Goal: Task Accomplishment & Management: Manage account settings

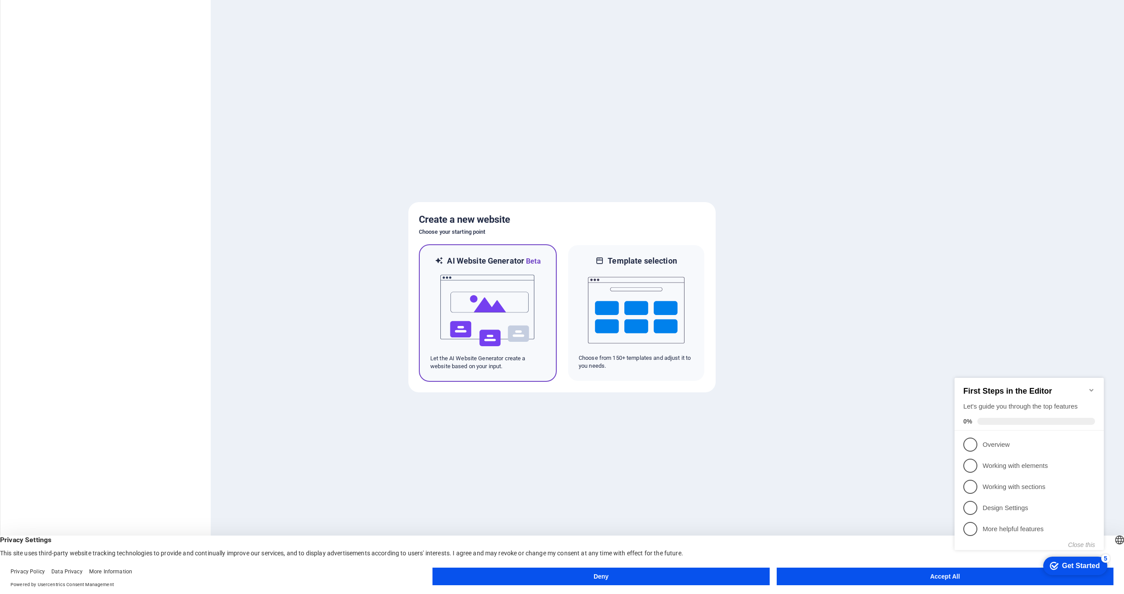
click at [499, 294] on img at bounding box center [488, 311] width 97 height 88
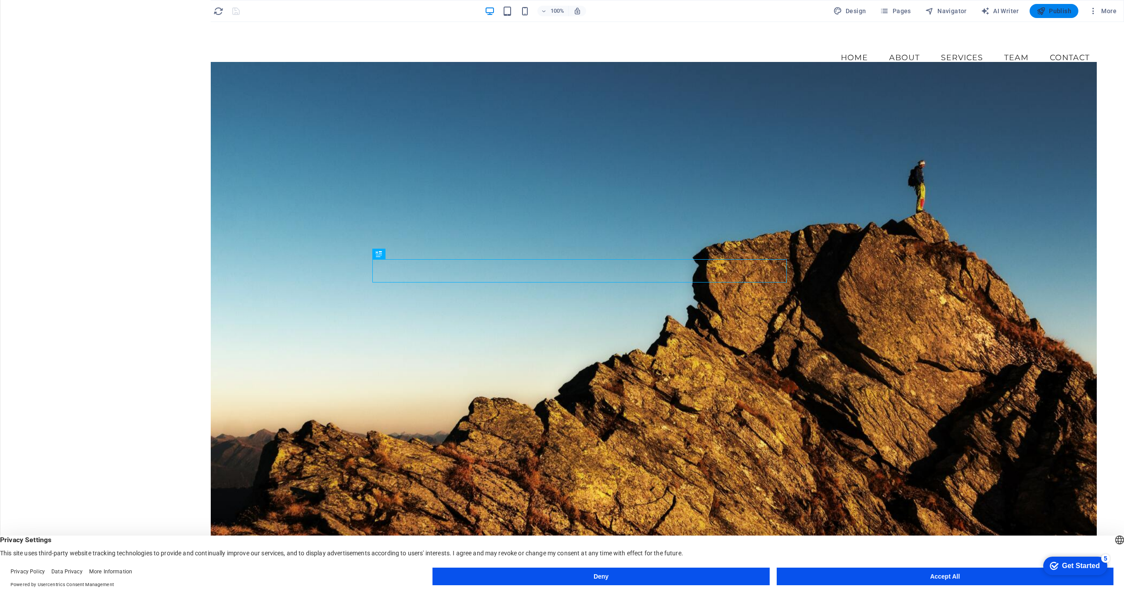
click at [1061, 11] on span "Publish" at bounding box center [1054, 11] width 35 height 9
click at [147, 47] on div "[DOMAIN_NAME]" at bounding box center [579, 40] width 1035 height 14
click at [92, 34] on span "Logo" at bounding box center [98, 31] width 12 height 5
click at [96, 33] on span "Logo" at bounding box center [98, 31] width 12 height 5
click at [104, 31] on div "Logo" at bounding box center [92, 32] width 29 height 11
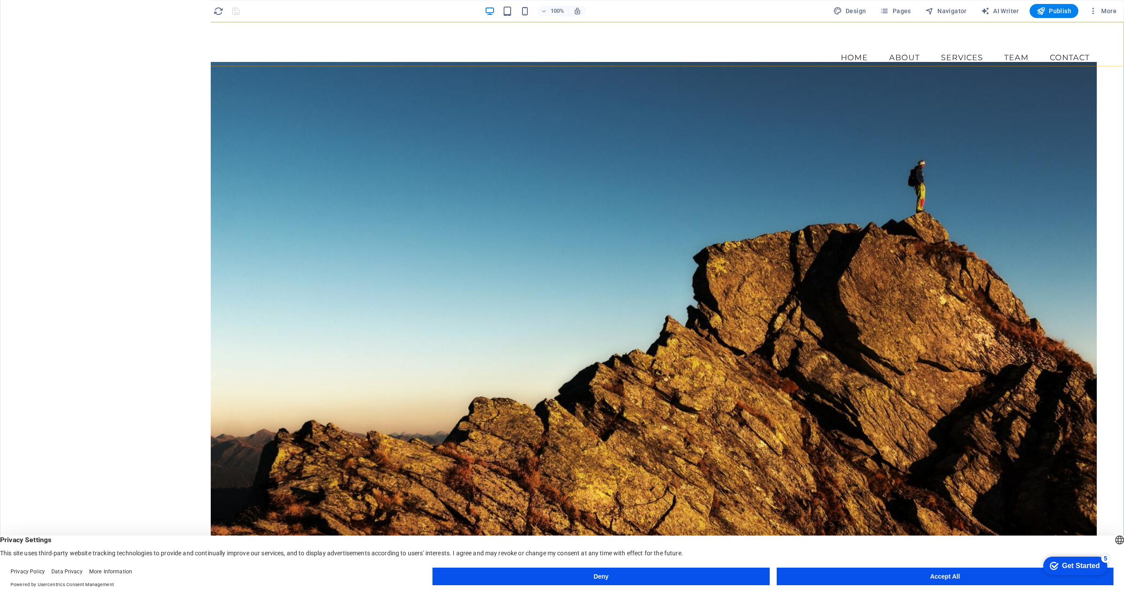
click at [96, 31] on span "Logo" at bounding box center [98, 31] width 12 height 5
click at [205, 51] on nav "Home About Services Team Contact" at bounding box center [579, 58] width 1035 height 22
click at [149, 47] on div "[DOMAIN_NAME]" at bounding box center [579, 40] width 1035 height 14
click at [22, 159] on icon "button" at bounding box center [17, 162] width 11 height 11
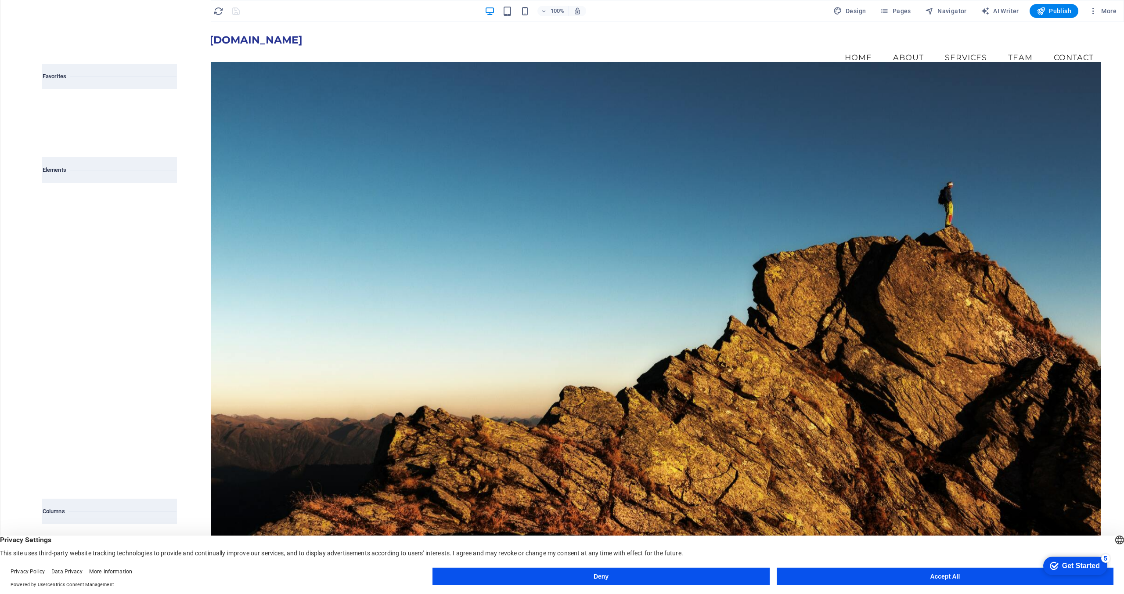
scroll to position [2804, 0]
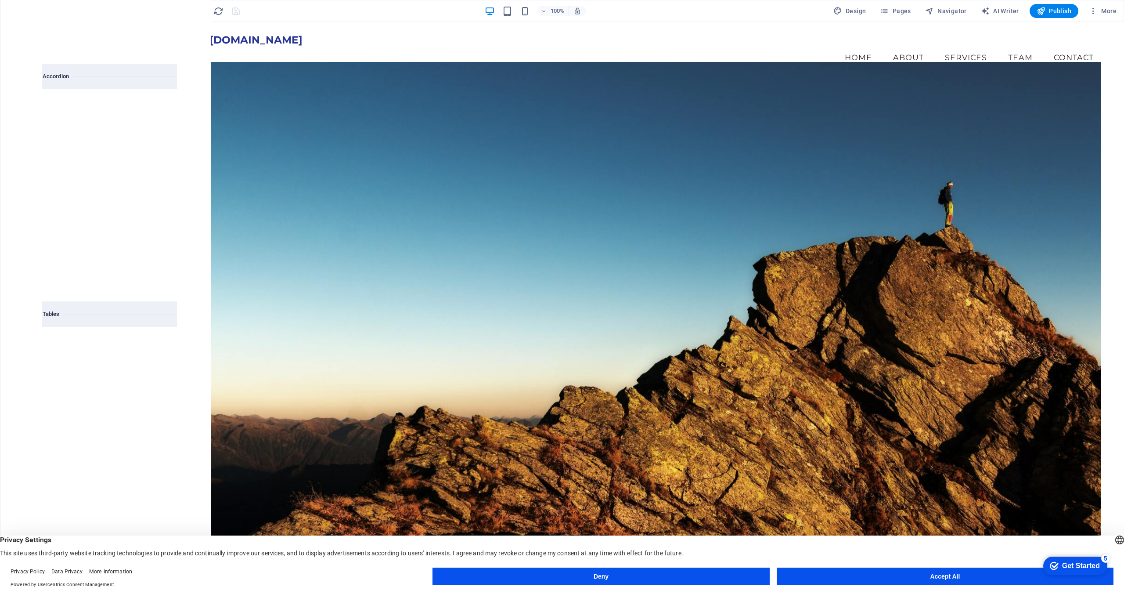
click at [22, 159] on icon "button" at bounding box center [17, 162] width 11 height 11
click at [20, 195] on span "Tables" at bounding box center [17, 194] width 35 height 21
click at [16, 216] on icon "button" at bounding box center [17, 215] width 11 height 11
click at [17, 297] on icon "button" at bounding box center [17, 294] width 11 height 11
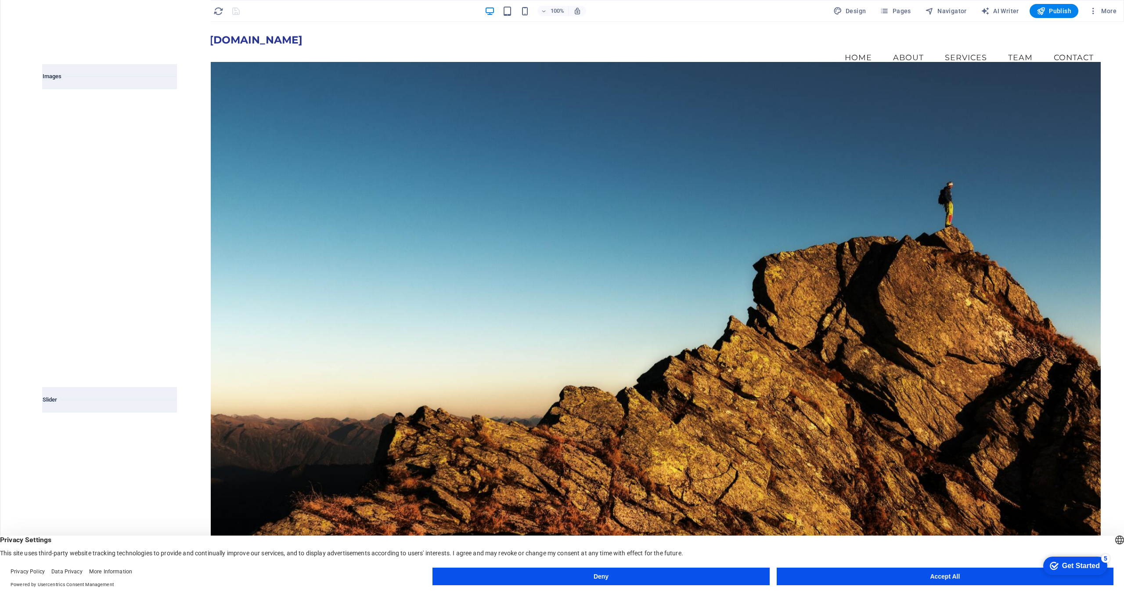
scroll to position [4584, 0]
click at [16, 39] on p "Favorites" at bounding box center [17, 41] width 22 height 7
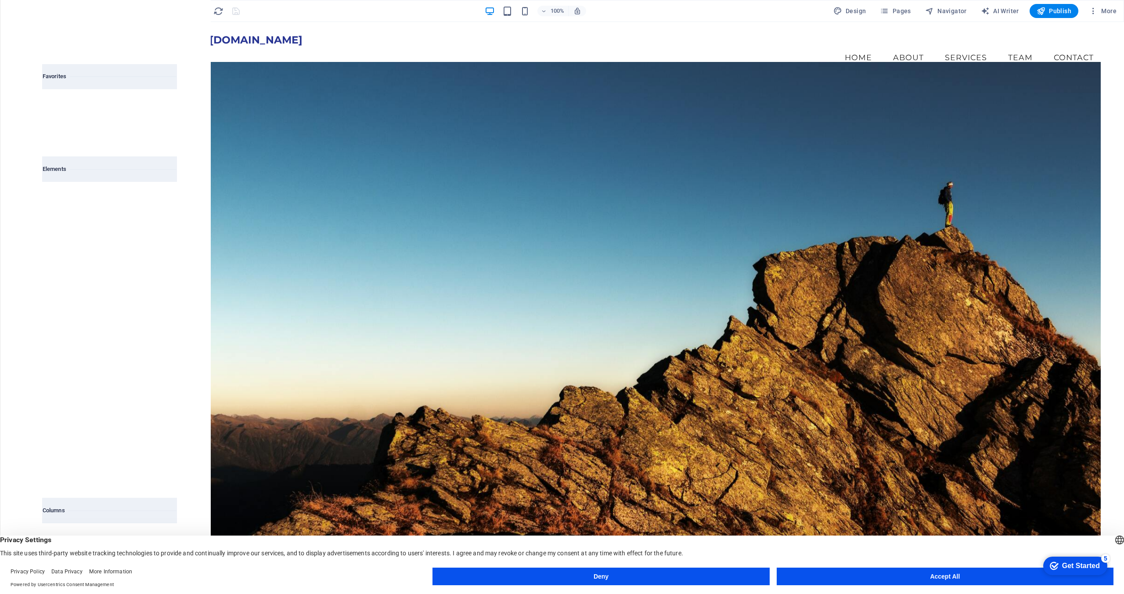
scroll to position [0, 0]
click at [22, 54] on icon "button" at bounding box center [17, 57] width 11 height 11
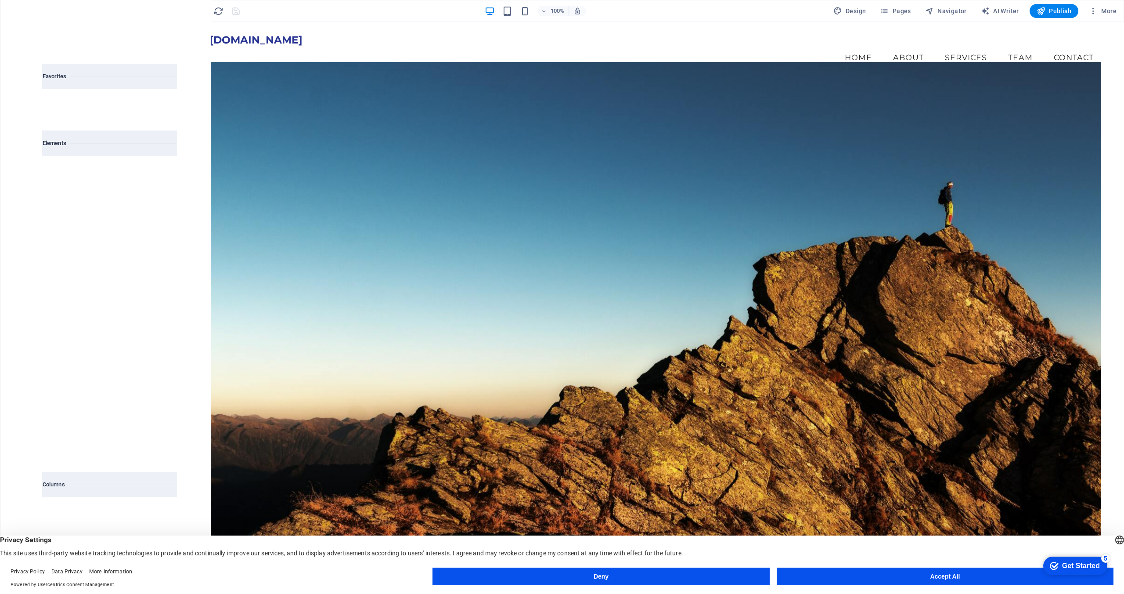
scroll to position [94, 0]
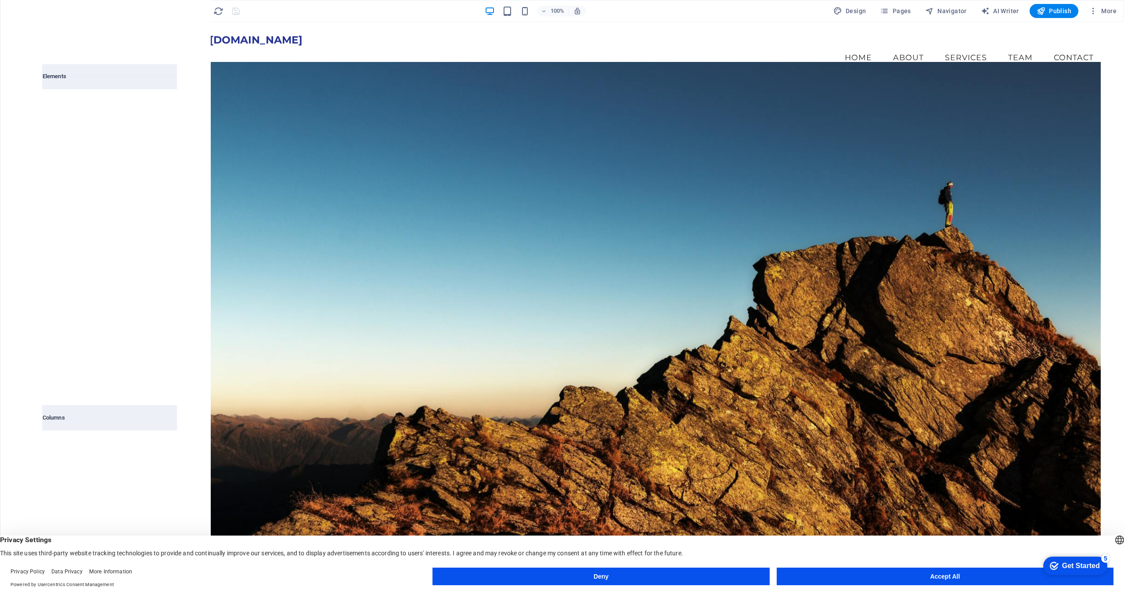
click at [23, 87] on span "Columns" at bounding box center [17, 88] width 35 height 21
click at [170, 34] on icon "close panel" at bounding box center [173, 34] width 10 height 10
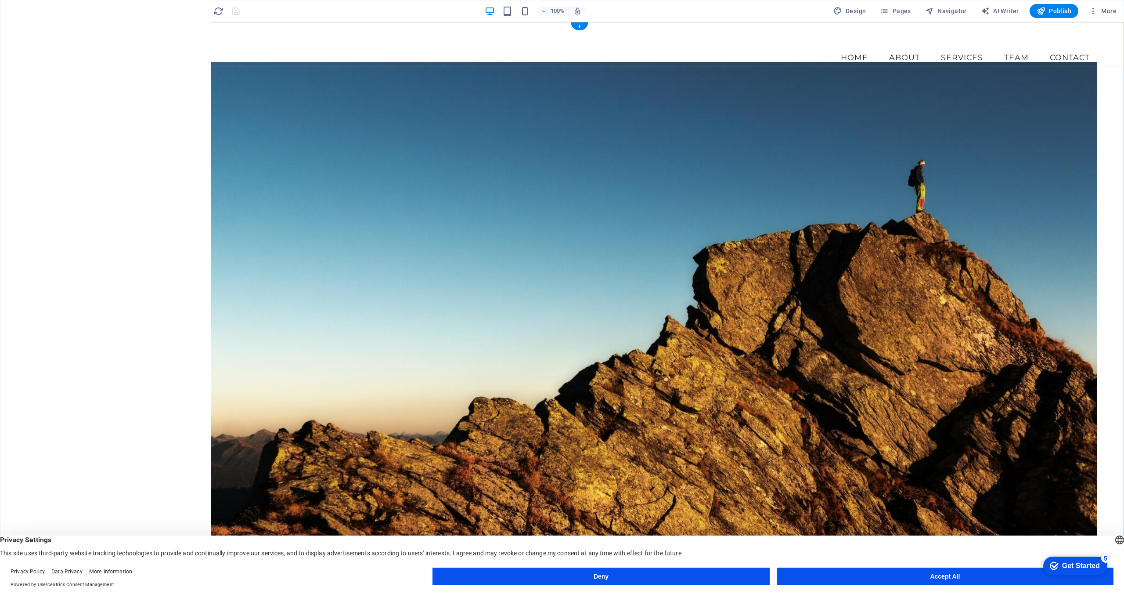
click at [141, 45] on div "[DOMAIN_NAME]" at bounding box center [579, 40] width 1035 height 14
click at [87, 30] on icon at bounding box center [84, 32] width 7 height 11
click at [859, 10] on span "Design" at bounding box center [849, 11] width 33 height 9
select select "px"
select select "200"
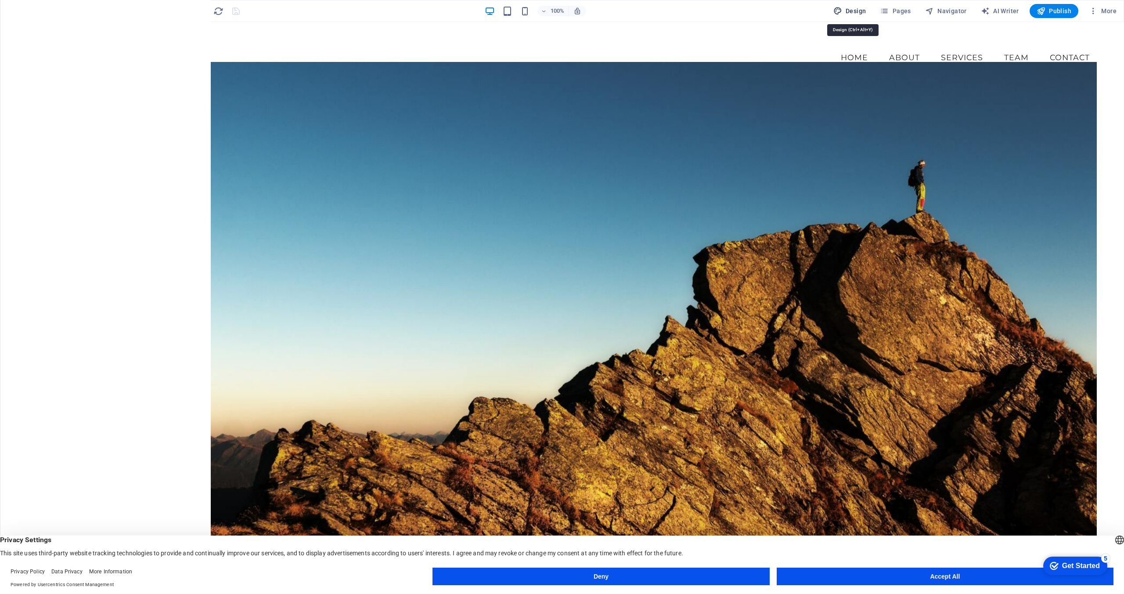
select select "px"
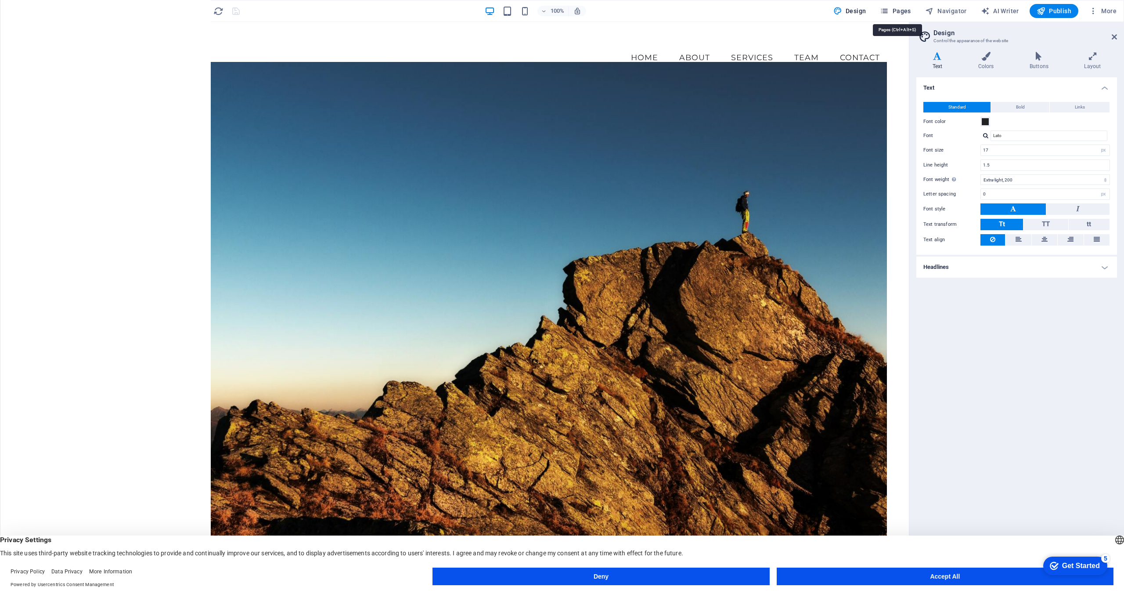
click at [909, 10] on span "Pages" at bounding box center [895, 11] width 31 height 9
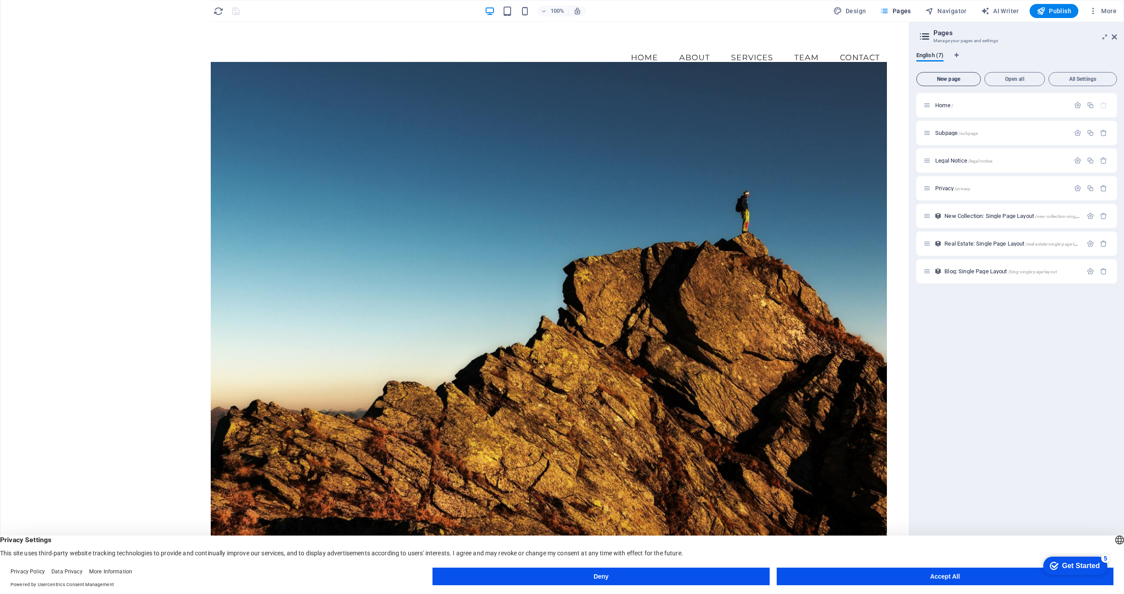
click at [969, 77] on span "New page" at bounding box center [948, 78] width 57 height 5
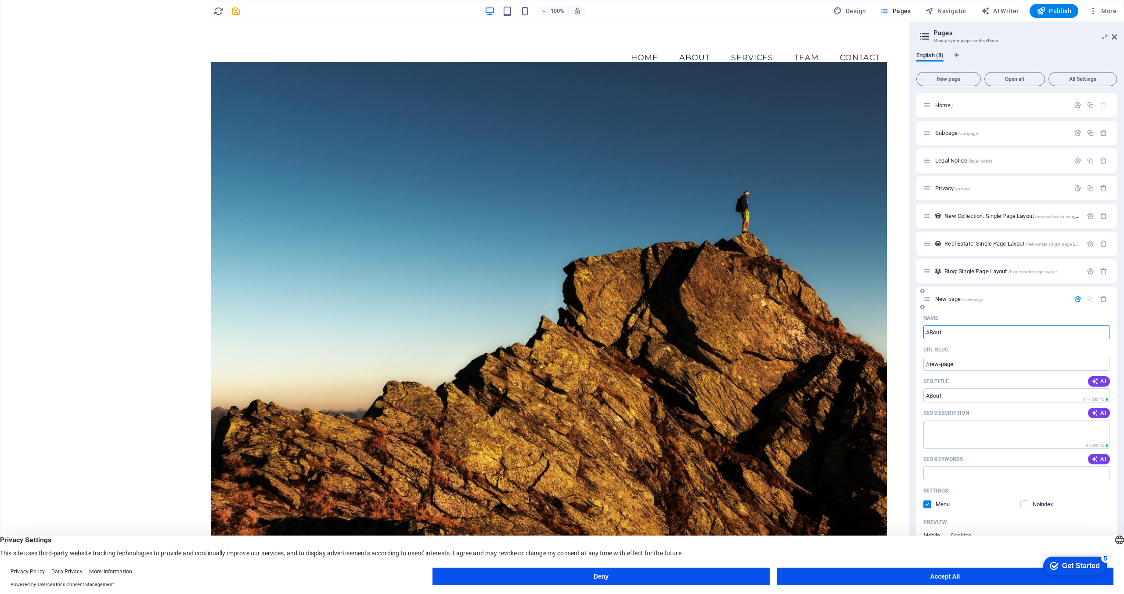
type input "ABout"
type input "/about"
type input "A"
type input "/a"
type input "About Us"
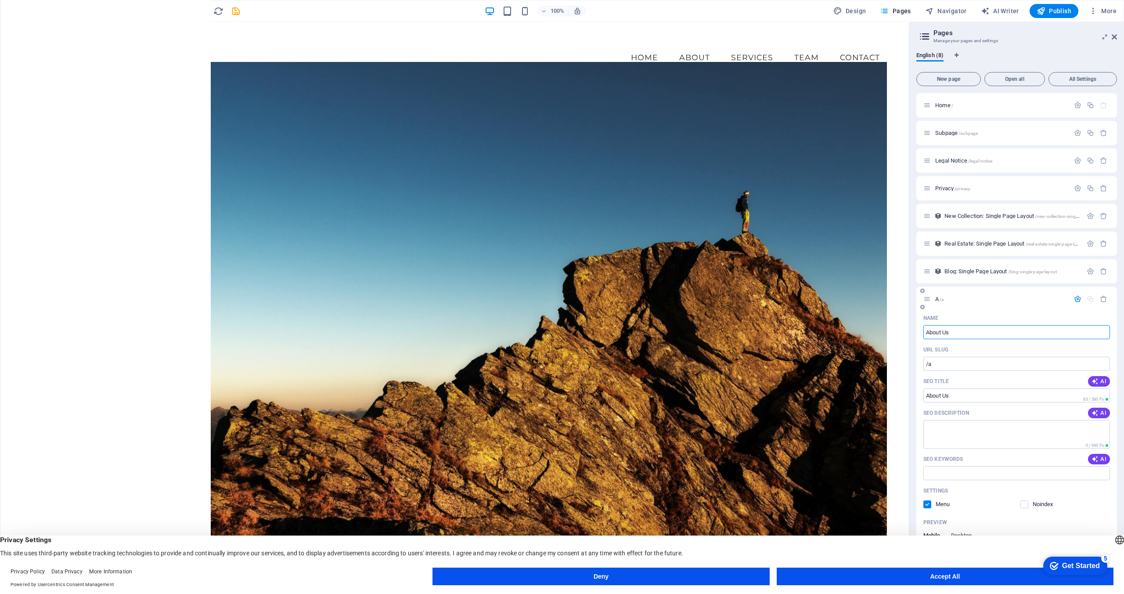
type input "/about-us"
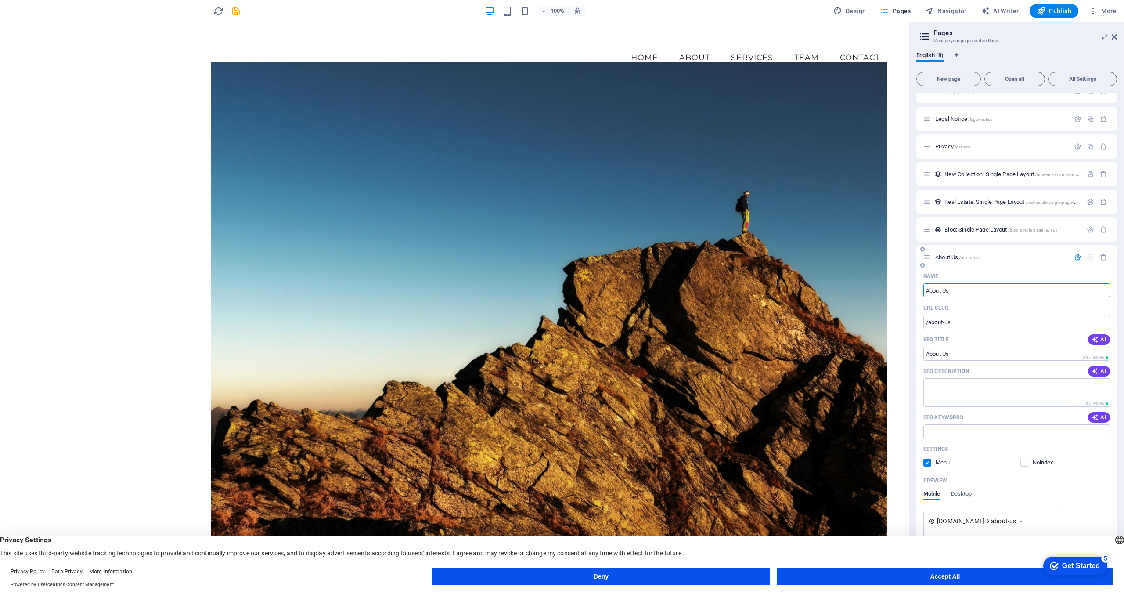
scroll to position [48, 0]
type input "About Us"
click at [1092, 330] on icon "button" at bounding box center [1095, 333] width 7 height 7
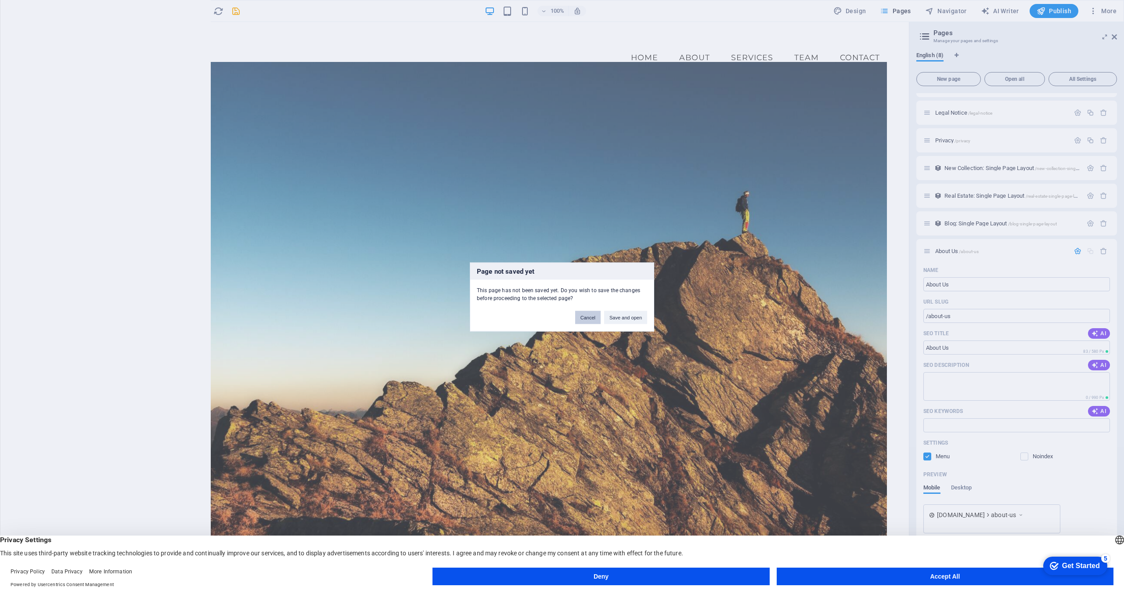
click at [589, 318] on button "Cancel" at bounding box center [587, 317] width 25 height 13
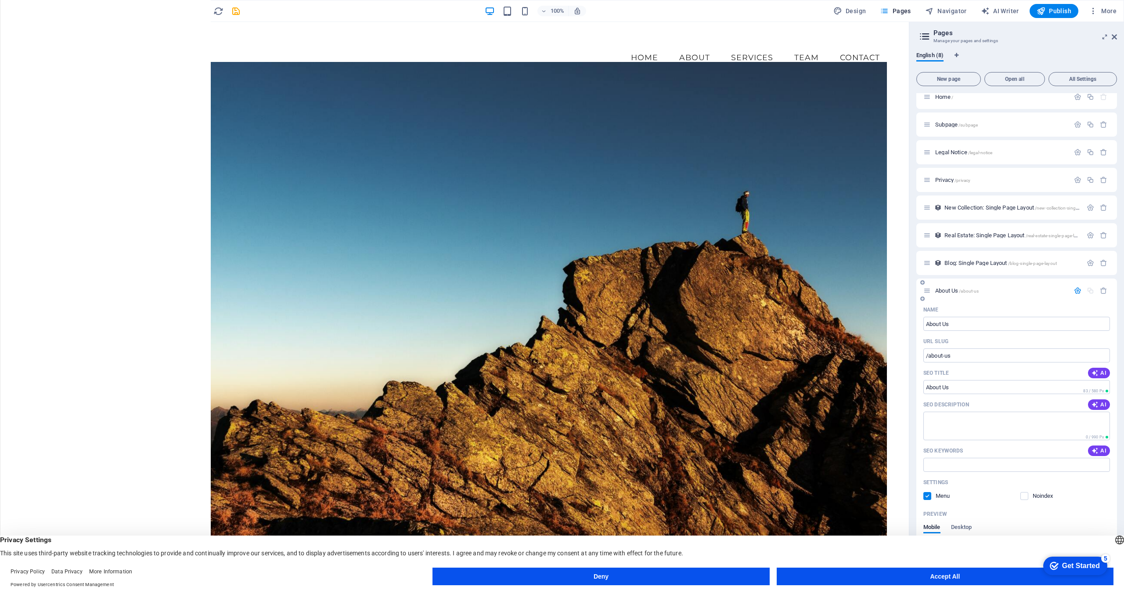
scroll to position [0, 0]
click at [1118, 35] on aside "Pages Manage your pages and settings English (8) New page Open all All Settings…" at bounding box center [1016, 301] width 215 height 558
click at [1113, 38] on icon at bounding box center [1114, 36] width 5 height 7
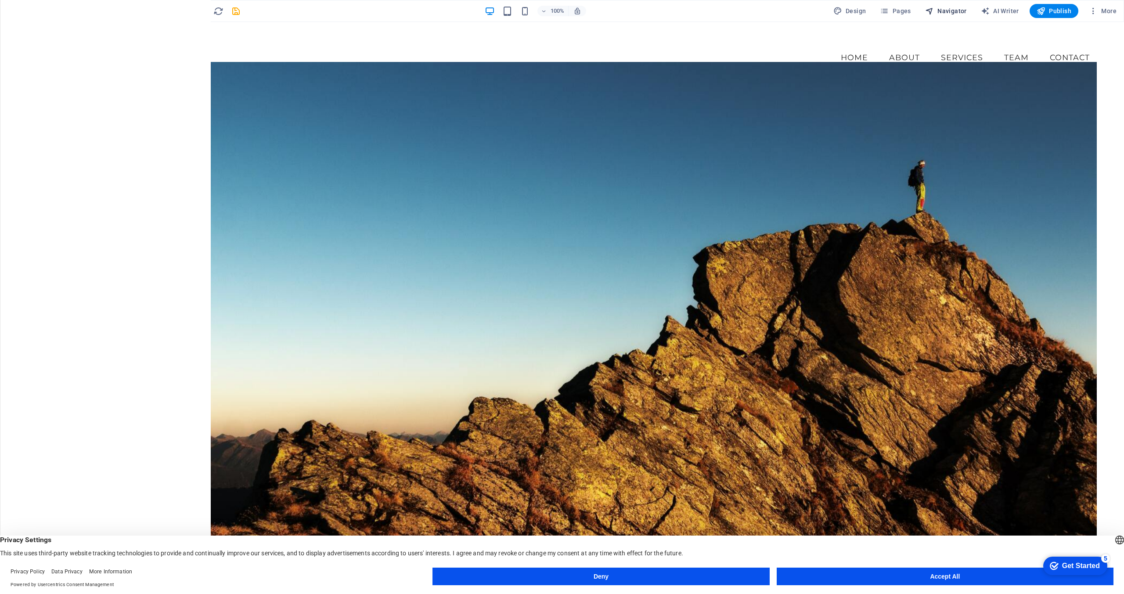
click at [941, 11] on span "Navigator" at bounding box center [946, 11] width 42 height 9
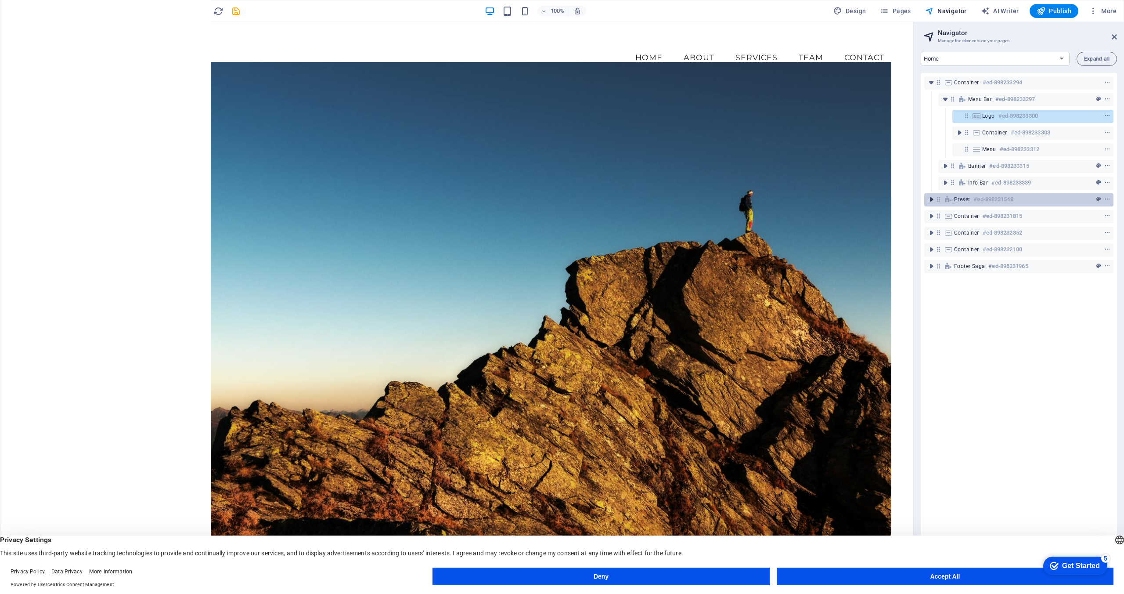
click at [930, 198] on icon "toggle-expand" at bounding box center [931, 199] width 9 height 9
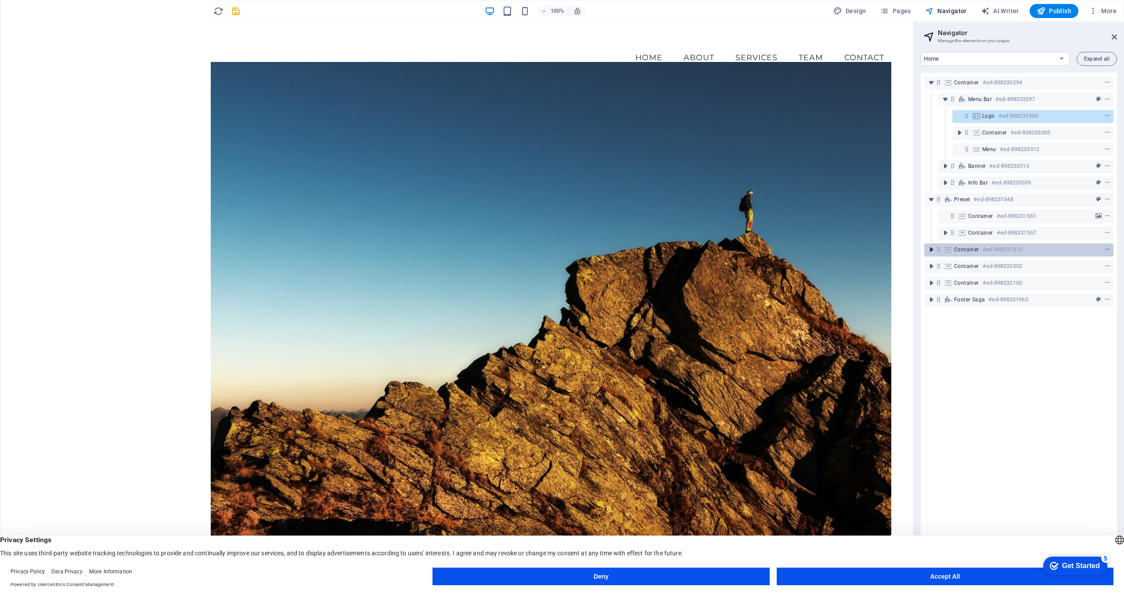
click at [934, 251] on icon "toggle-expand" at bounding box center [931, 249] width 9 height 9
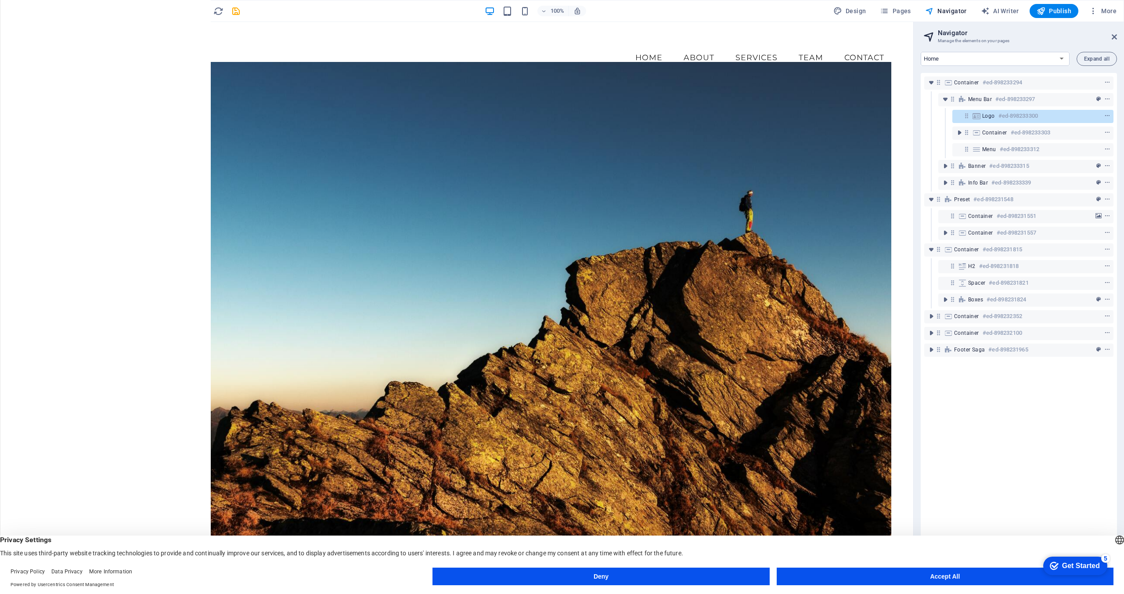
click at [17, 303] on p "Header" at bounding box center [18, 304] width 18 height 7
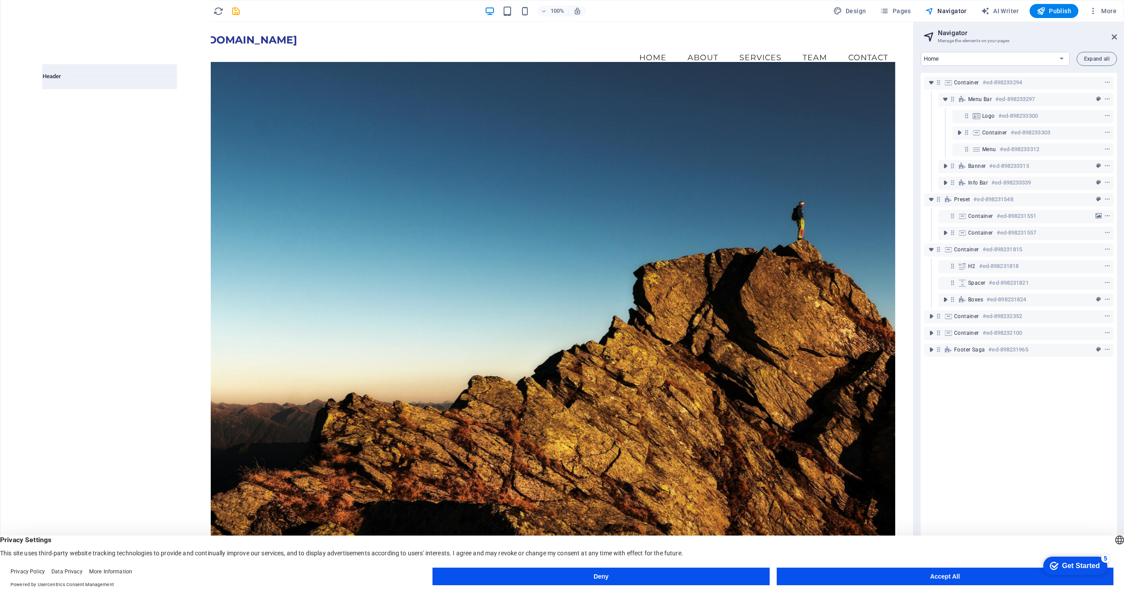
click at [18, 64] on p "Elements" at bounding box center [18, 67] width 22 height 7
click at [172, 109] on div at bounding box center [161, 105] width 31 height 32
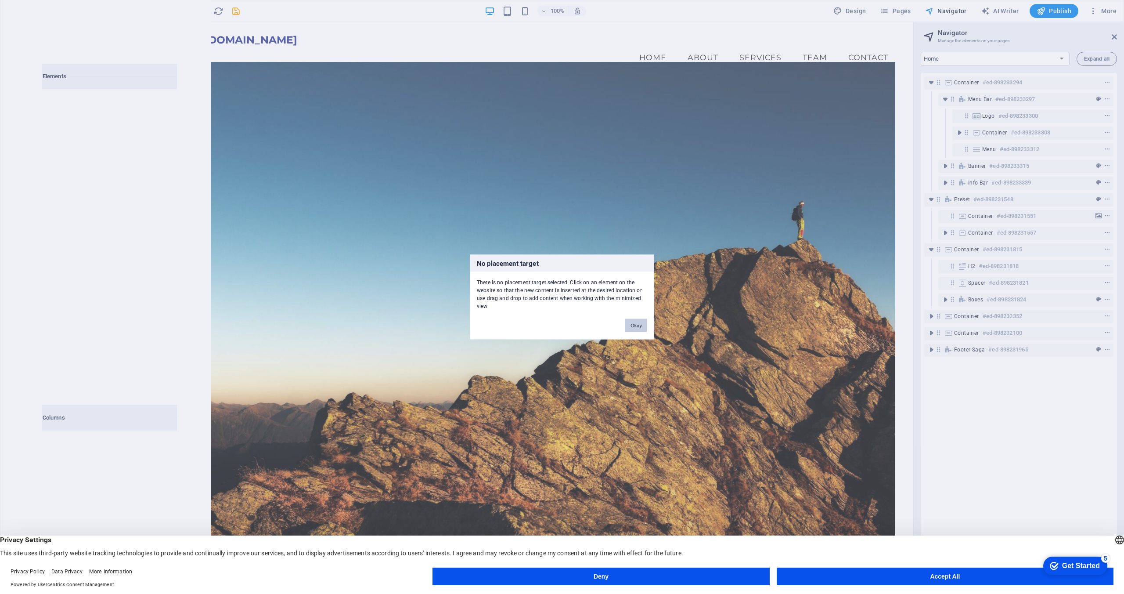
click at [635, 324] on button "Okay" at bounding box center [636, 325] width 22 height 13
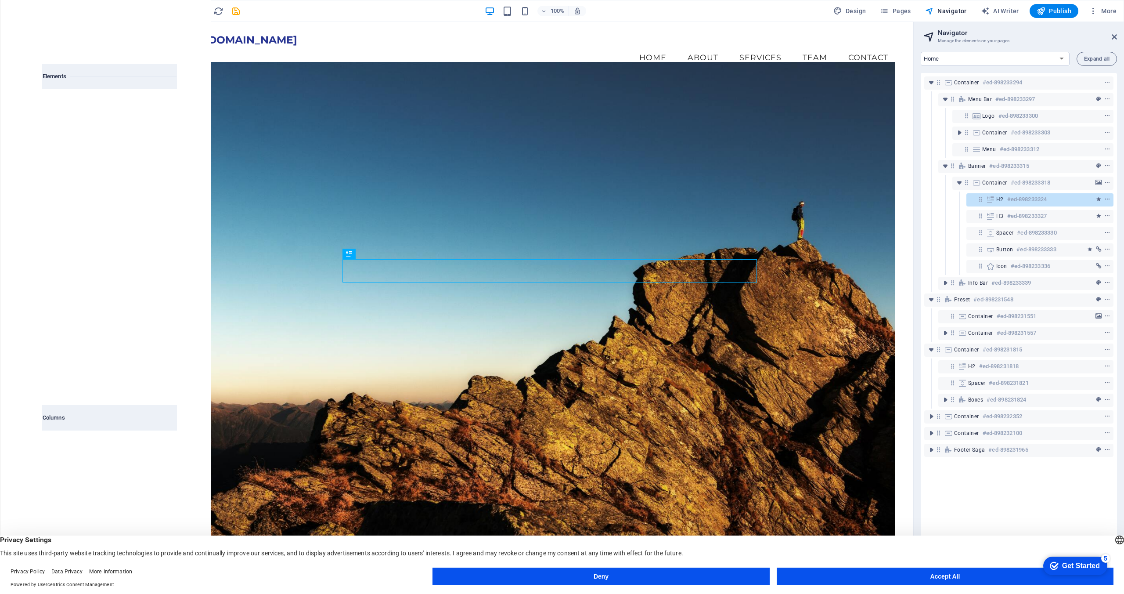
click at [164, 108] on icon at bounding box center [160, 104] width 11 height 11
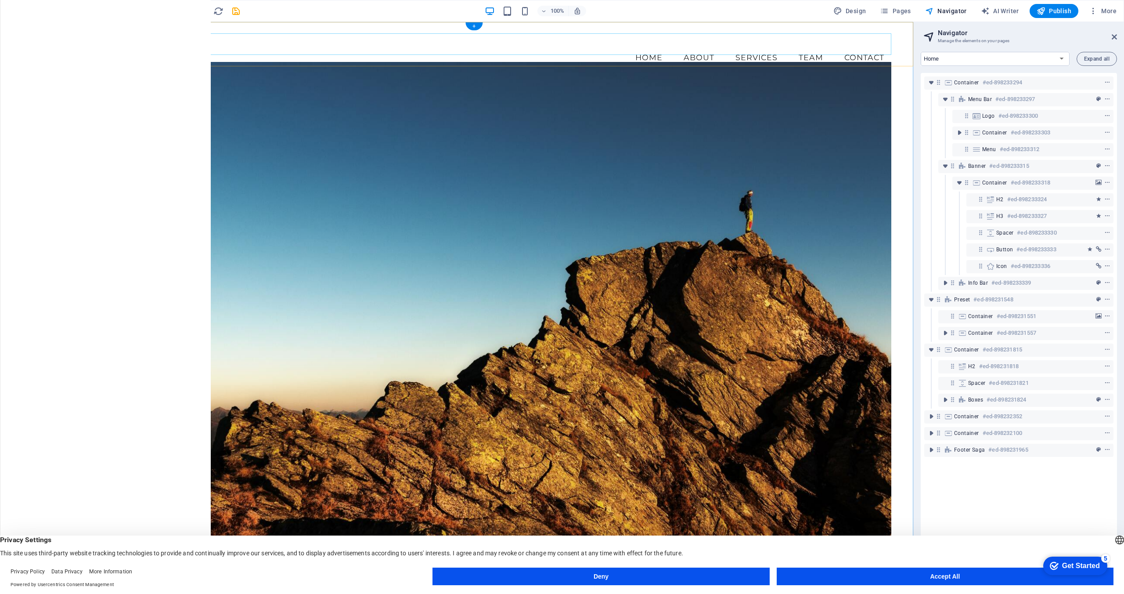
click at [761, 47] on nav "Home About Services Team Contact" at bounding box center [474, 58] width 834 height 22
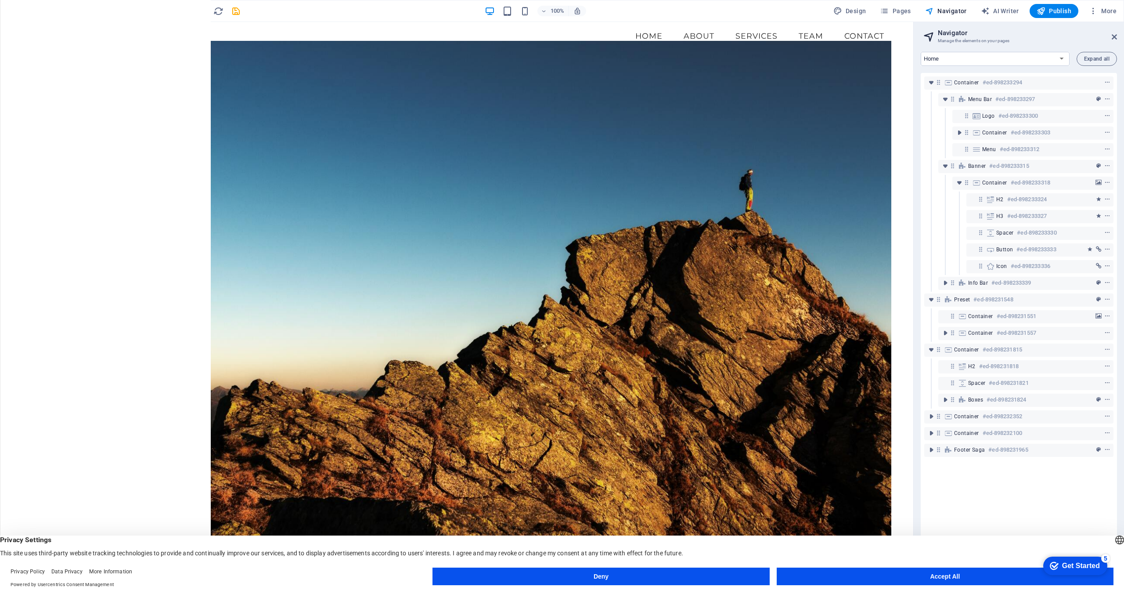
scroll to position [0, 0]
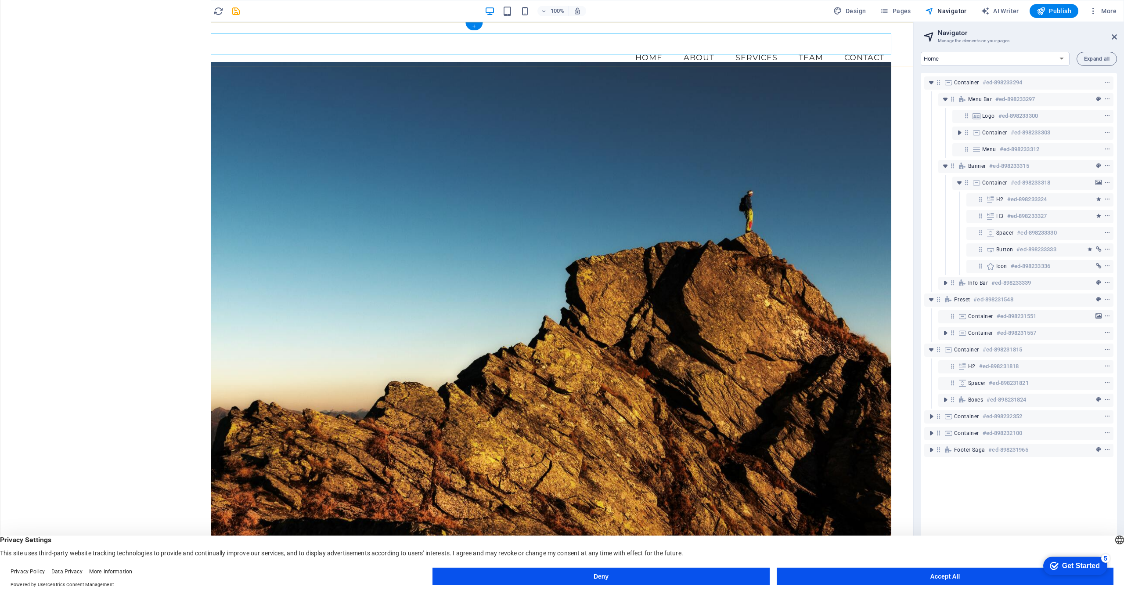
click at [651, 47] on nav "Home About Services Team Contact" at bounding box center [474, 58] width 834 height 22
click at [897, 5] on button "Pages" at bounding box center [896, 11] width 38 height 14
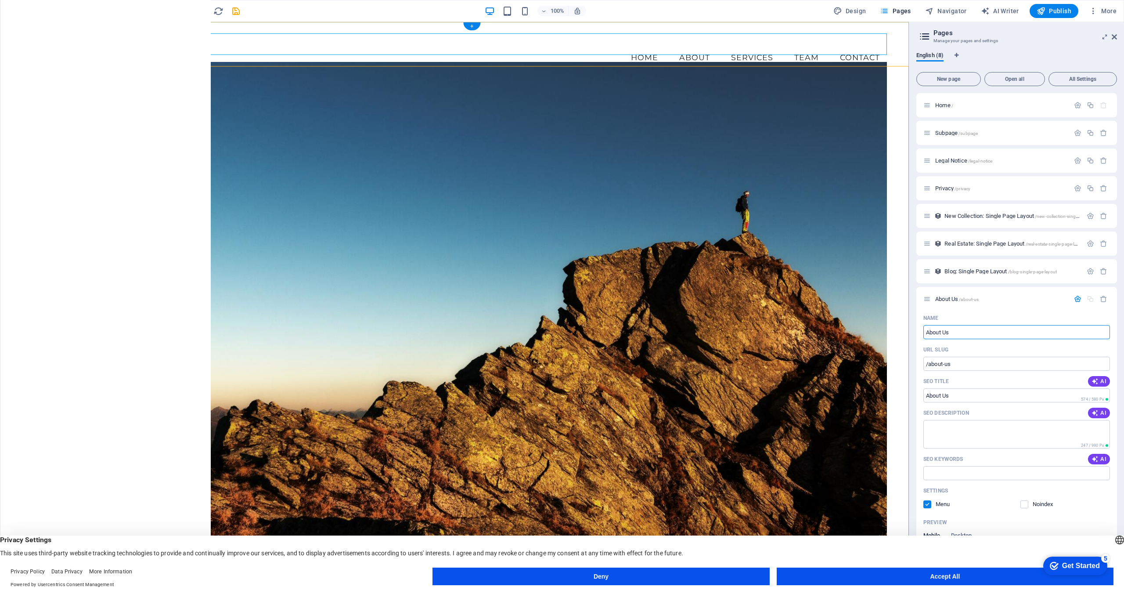
click at [695, 47] on nav "Home About Services Team Contact" at bounding box center [472, 58] width 830 height 22
click at [691, 47] on nav "Home About Services Team Contact" at bounding box center [472, 58] width 830 height 22
select select
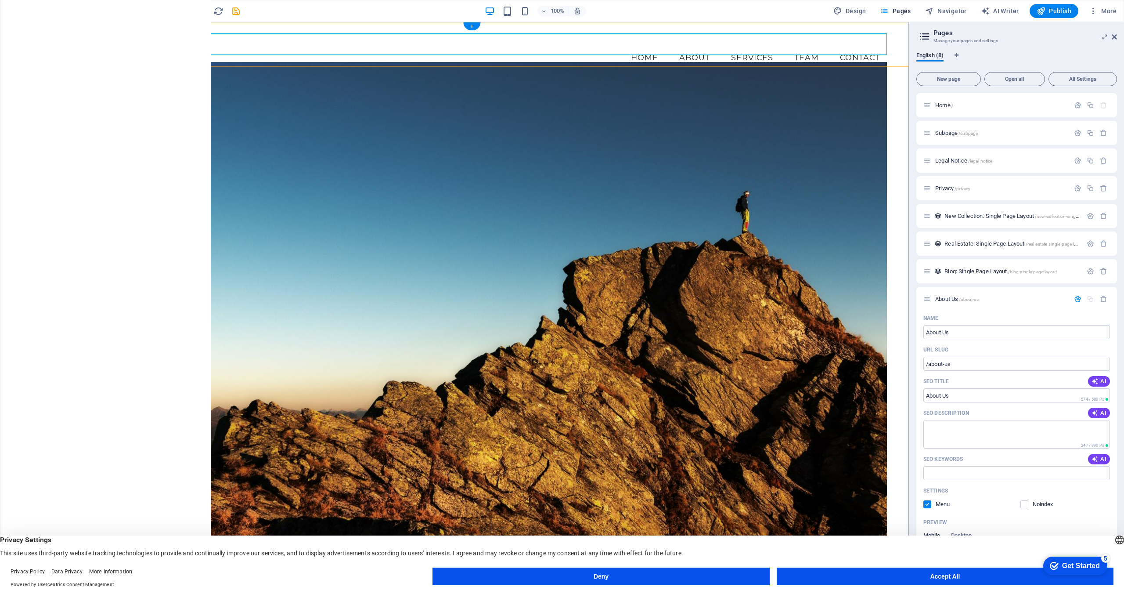
select select
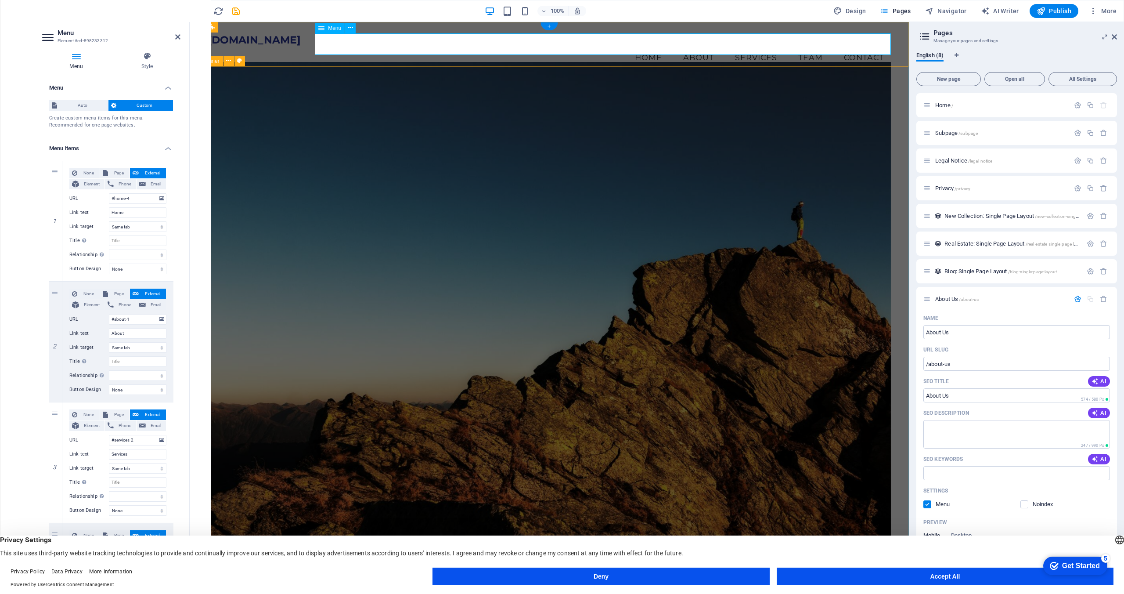
click at [701, 47] on nav "Home About Services Team Contact" at bounding box center [549, 58] width 683 height 22
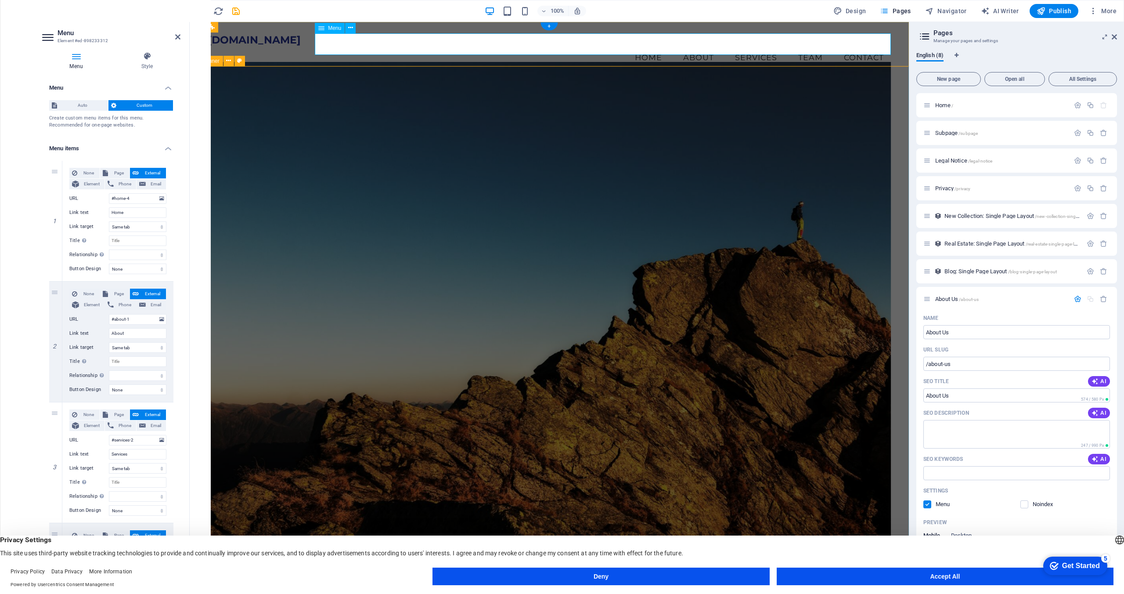
click at [701, 47] on nav "Home About Services Team Contact" at bounding box center [549, 58] width 683 height 22
click at [694, 47] on nav "Home About Services Team Contact" at bounding box center [549, 58] width 683 height 22
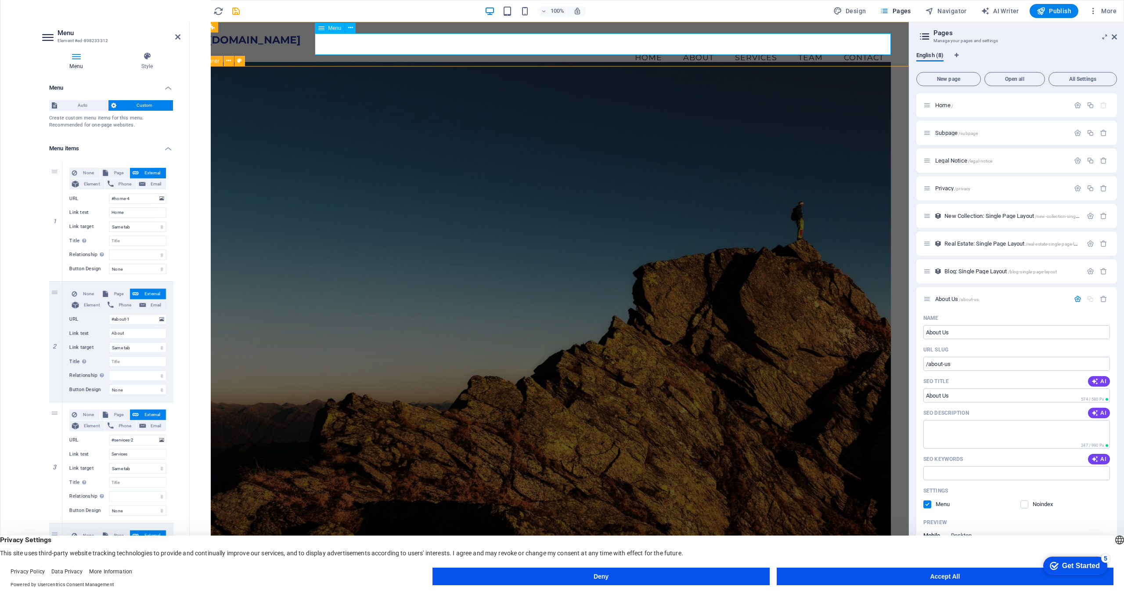
click at [694, 47] on nav "Home About Services Team Contact" at bounding box center [549, 58] width 683 height 22
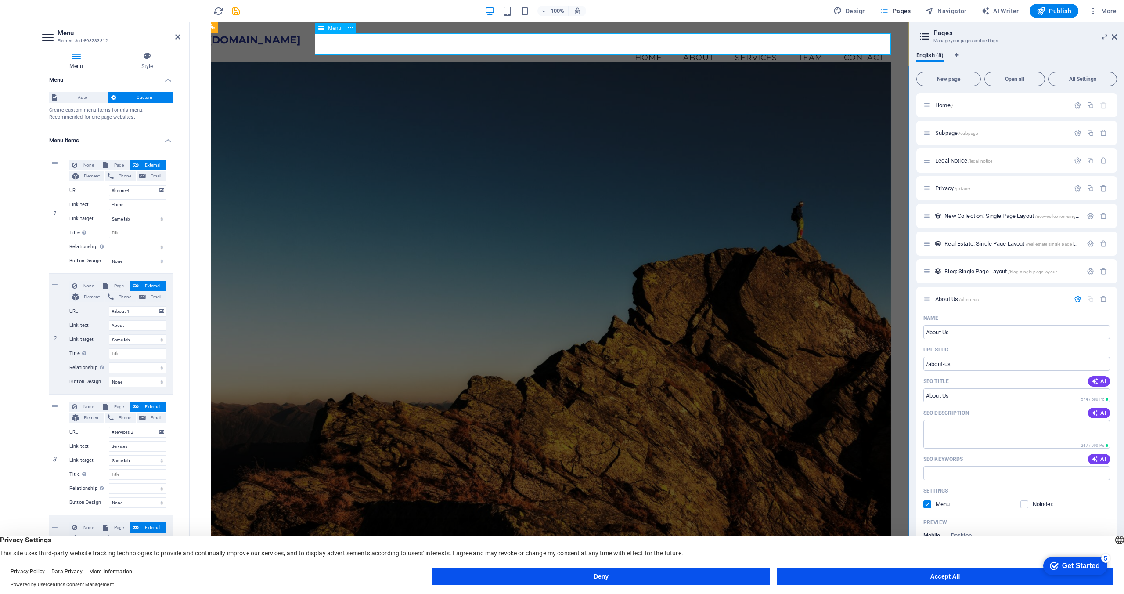
click at [754, 47] on nav "Home About Services Team Contact" at bounding box center [549, 58] width 683 height 22
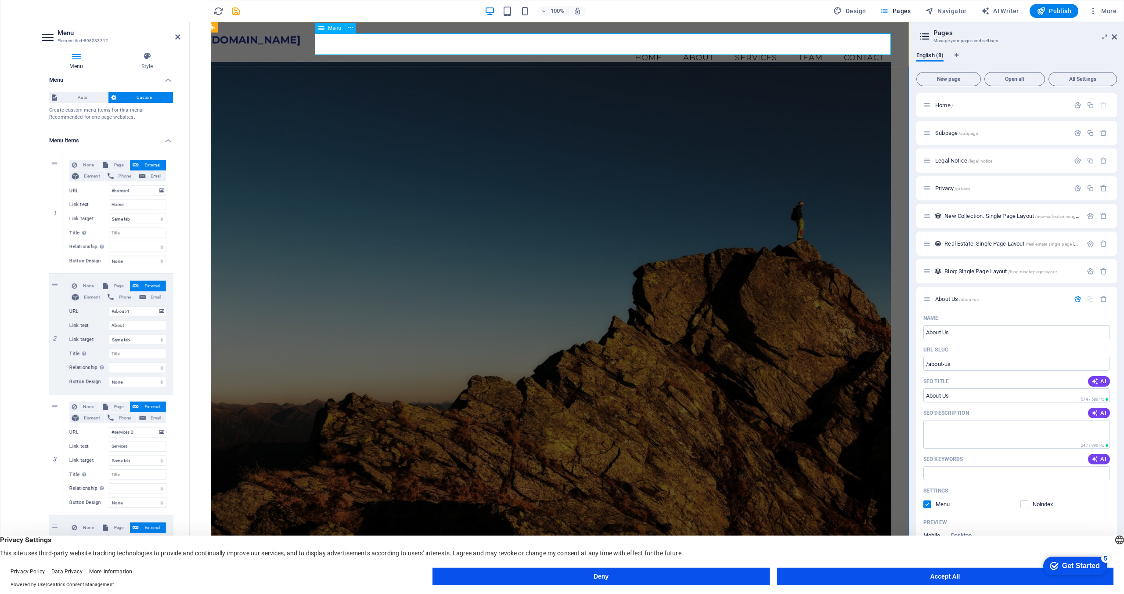
click at [754, 47] on nav "Home About Services Team Contact" at bounding box center [549, 58] width 683 height 22
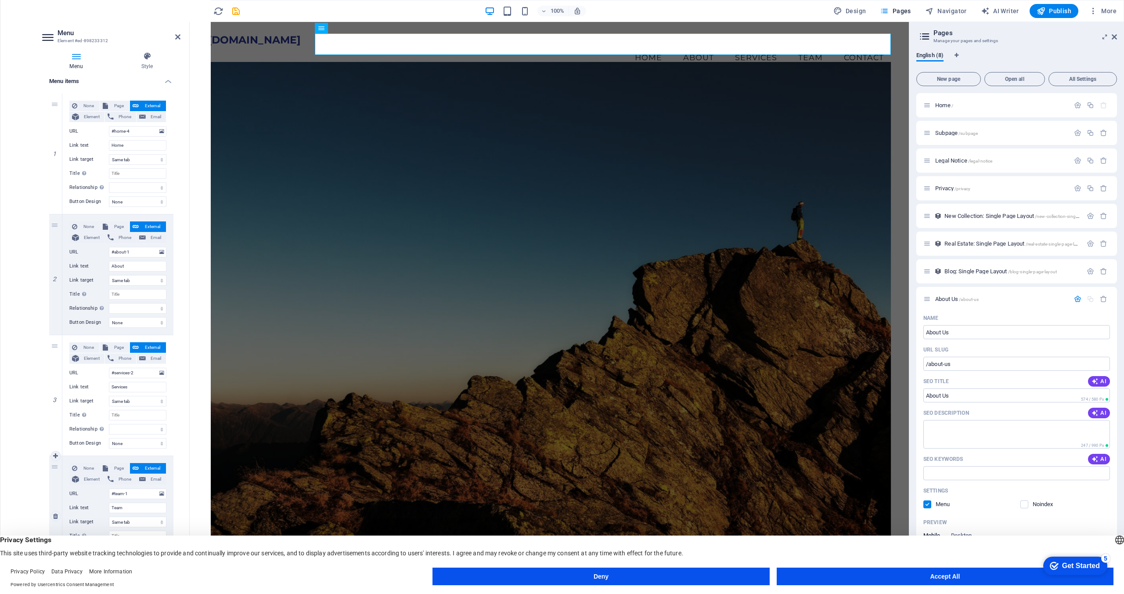
scroll to position [0, 0]
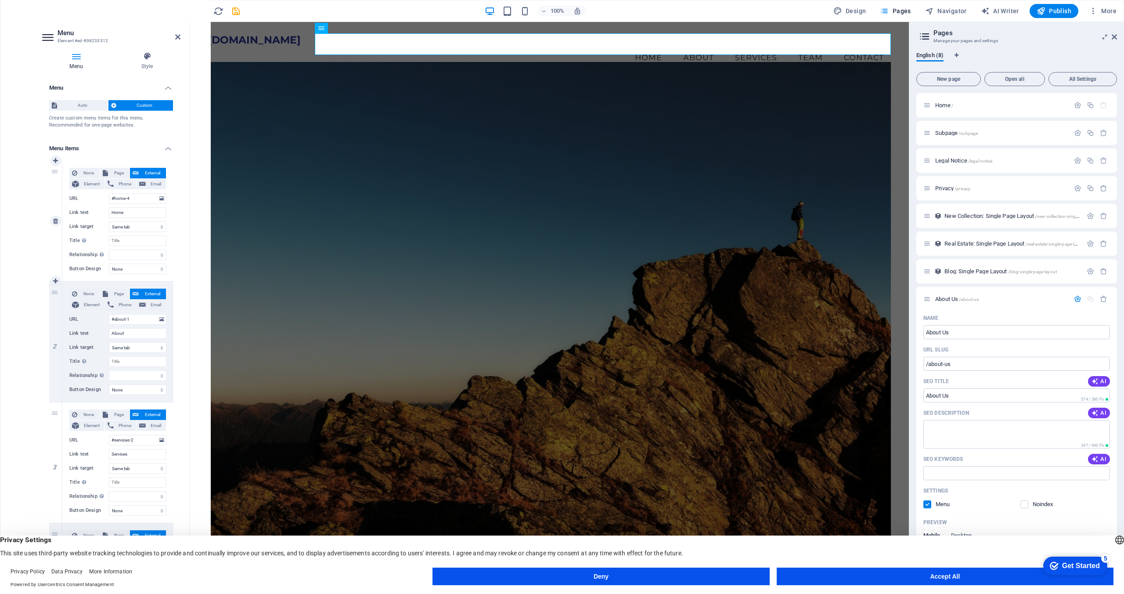
click at [119, 164] on div "None Page External Element Phone Email Page Home Subpage Legal Notice Privacy A…" at bounding box center [117, 221] width 111 height 120
click at [117, 85] on h4 "Menu" at bounding box center [111, 85] width 138 height 16
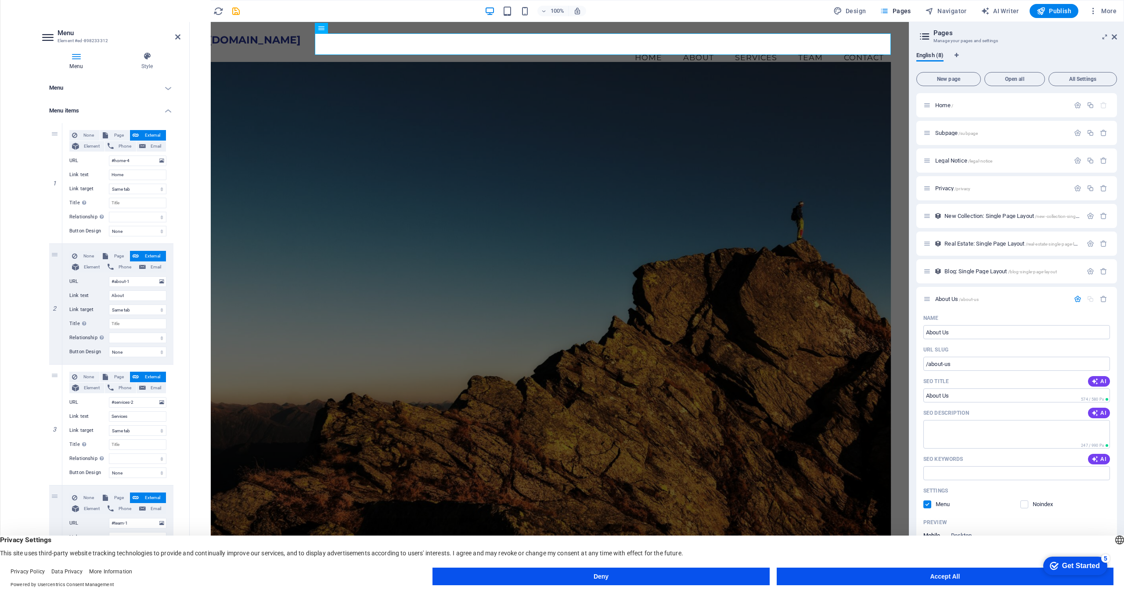
click at [117, 85] on h4 "Menu" at bounding box center [111, 87] width 138 height 21
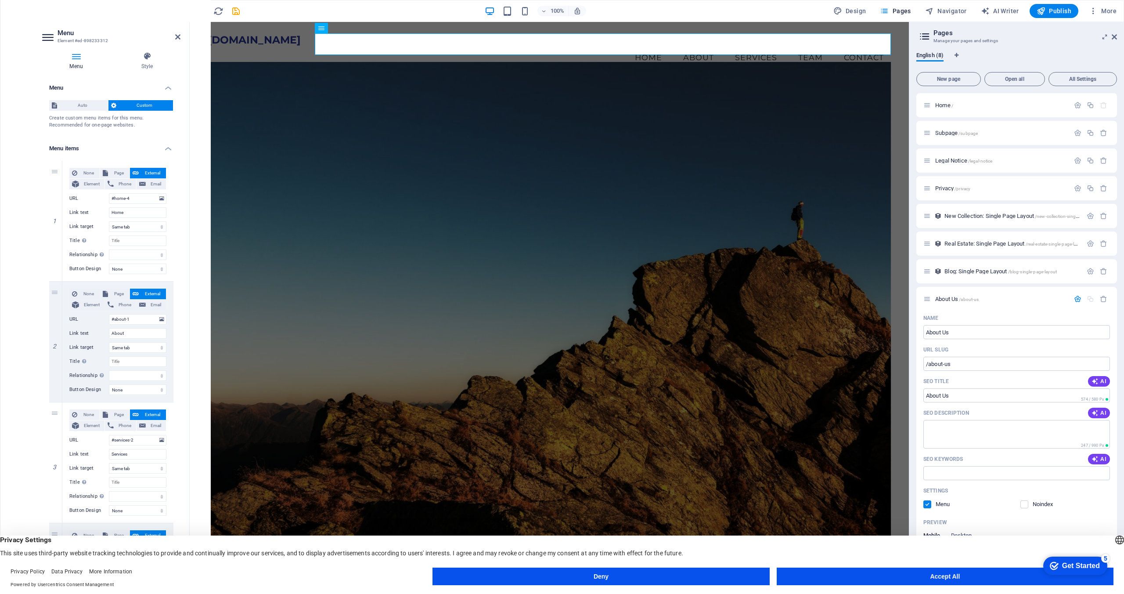
click at [117, 85] on h4 "Menu" at bounding box center [111, 85] width 138 height 16
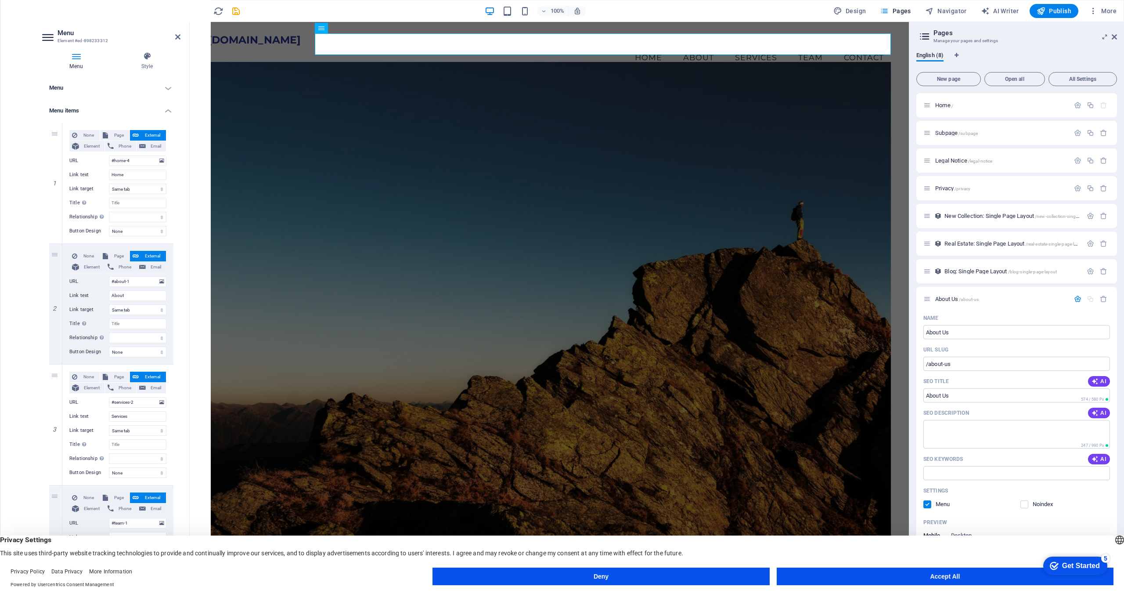
click at [166, 109] on h4 "Menu items" at bounding box center [111, 108] width 138 height 16
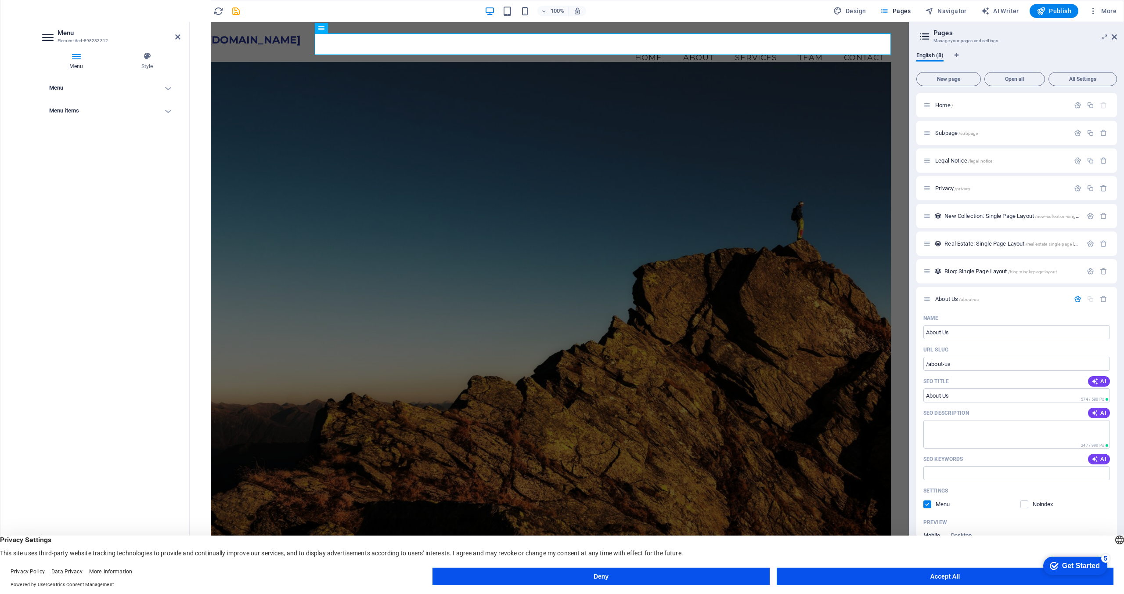
click at [169, 89] on h4 "Menu" at bounding box center [111, 87] width 138 height 21
click at [173, 147] on h4 "Menu items" at bounding box center [111, 148] width 138 height 21
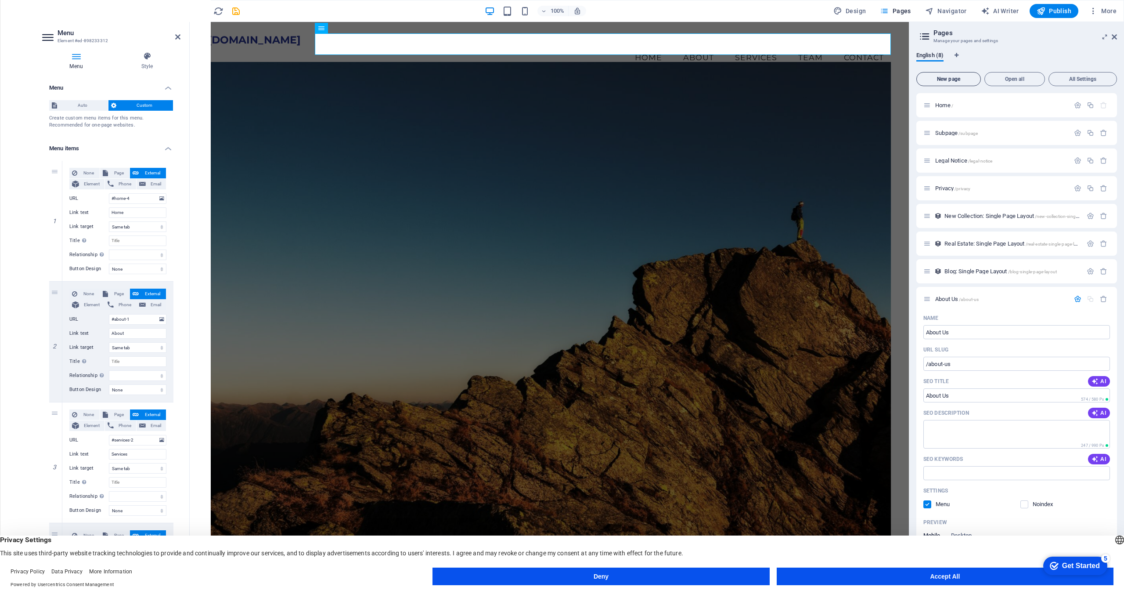
click at [955, 76] on span "New page" at bounding box center [948, 78] width 57 height 5
click at [971, 367] on input "/about-us" at bounding box center [1017, 364] width 187 height 14
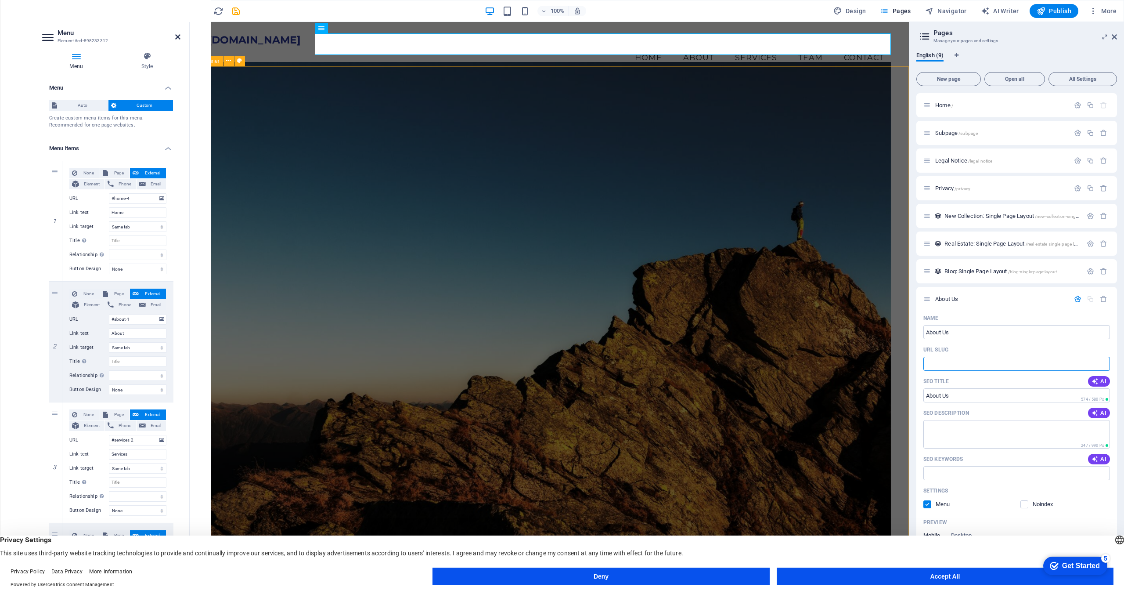
click at [176, 37] on icon at bounding box center [177, 36] width 5 height 7
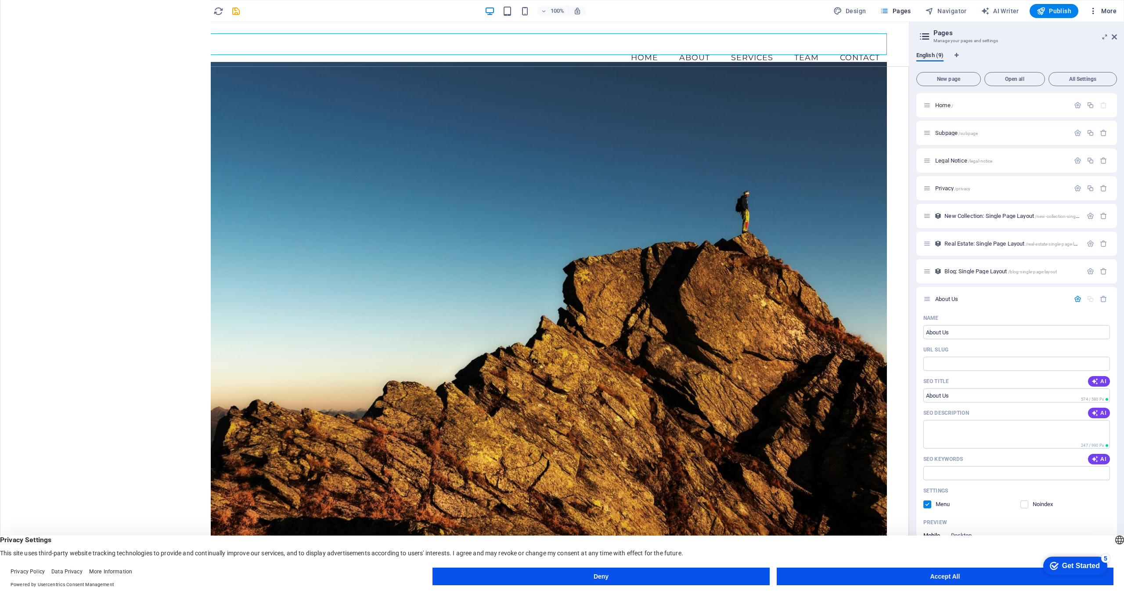
click at [1109, 5] on button "More" at bounding box center [1103, 11] width 35 height 14
click at [1083, 183] on h6 "Content Import" at bounding box center [1084, 181] width 52 height 11
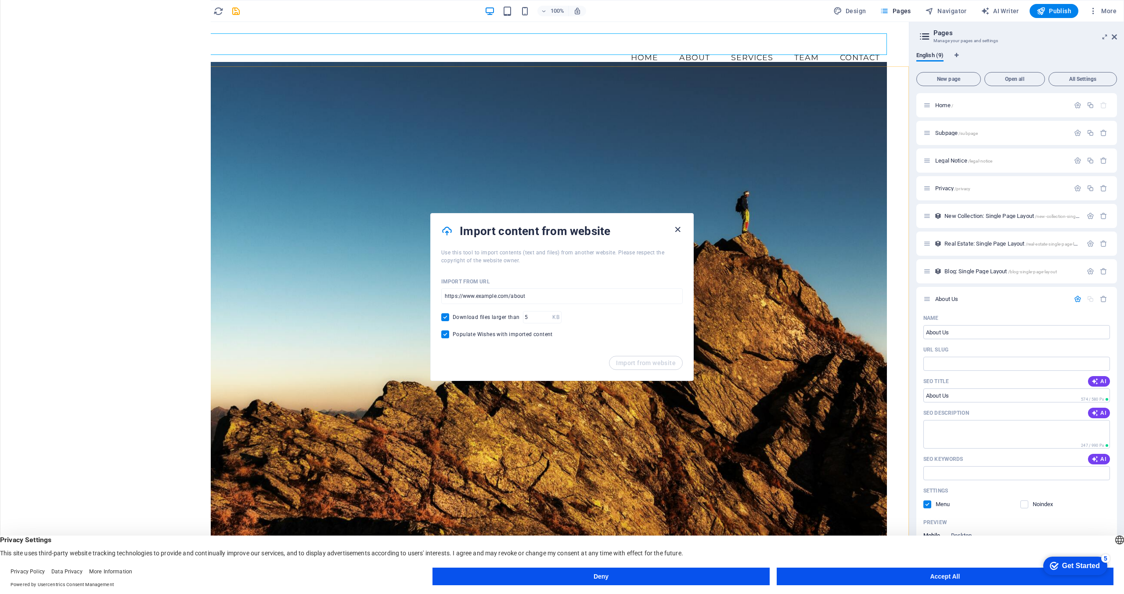
click at [676, 228] on icon "button" at bounding box center [678, 229] width 10 height 10
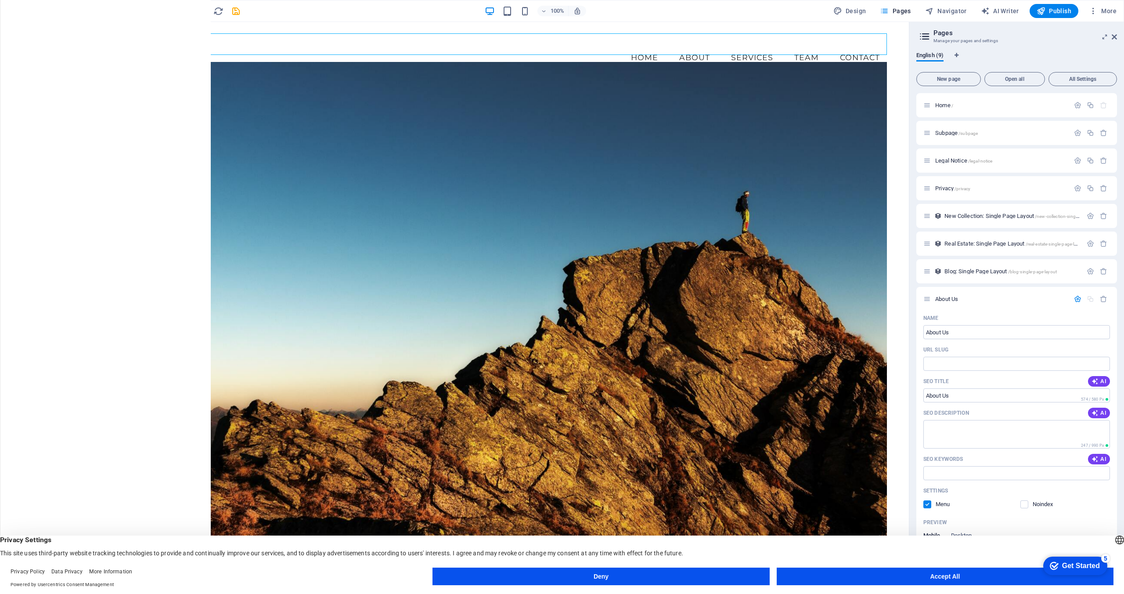
click at [24, 11] on button "button" at bounding box center [17, 10] width 21 height 21
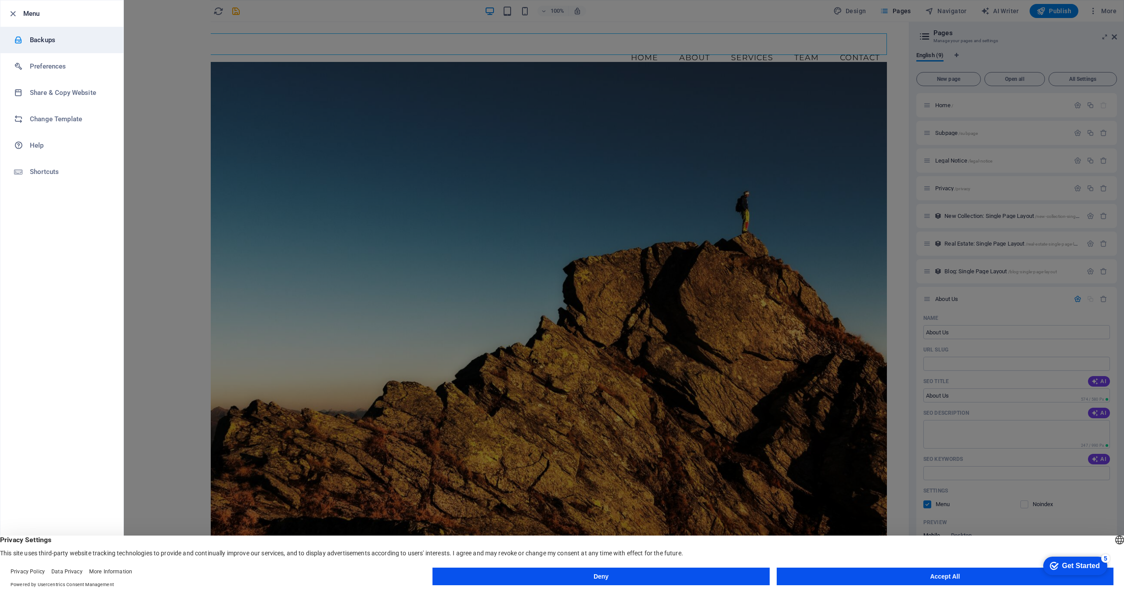
click at [53, 36] on h6 "Backups" at bounding box center [70, 40] width 81 height 11
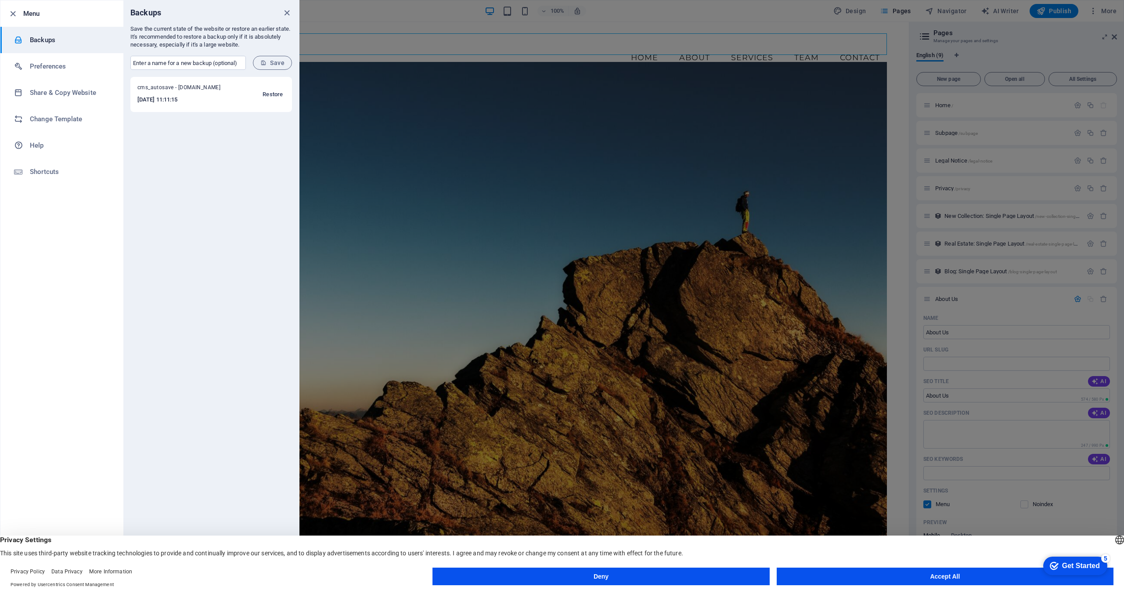
click at [278, 94] on span "Restore" at bounding box center [273, 94] width 20 height 11
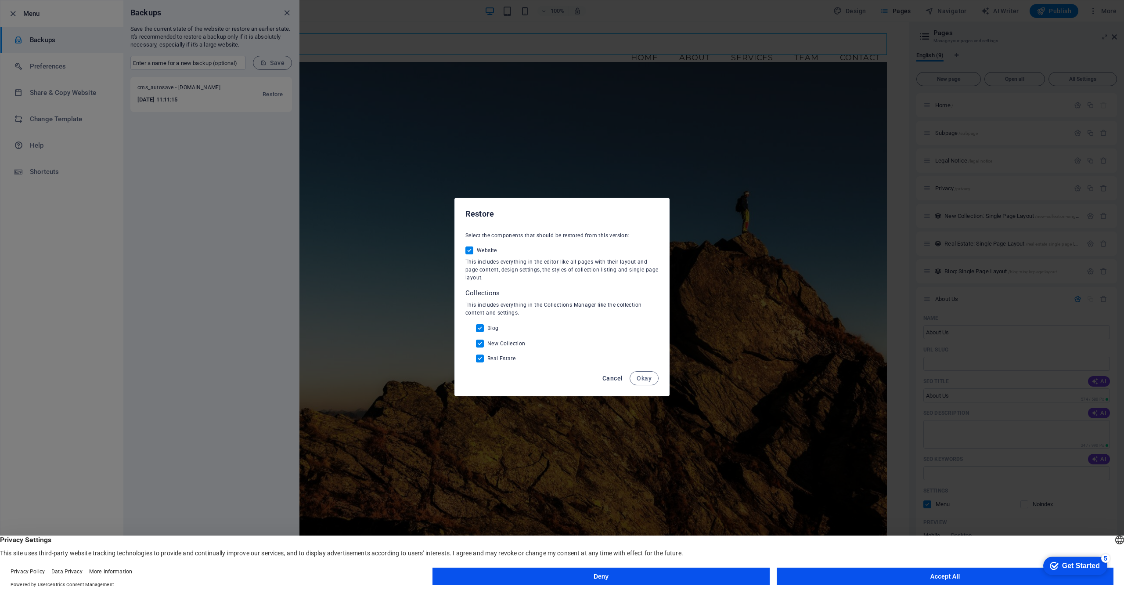
click at [616, 376] on span "Cancel" at bounding box center [613, 378] width 20 height 7
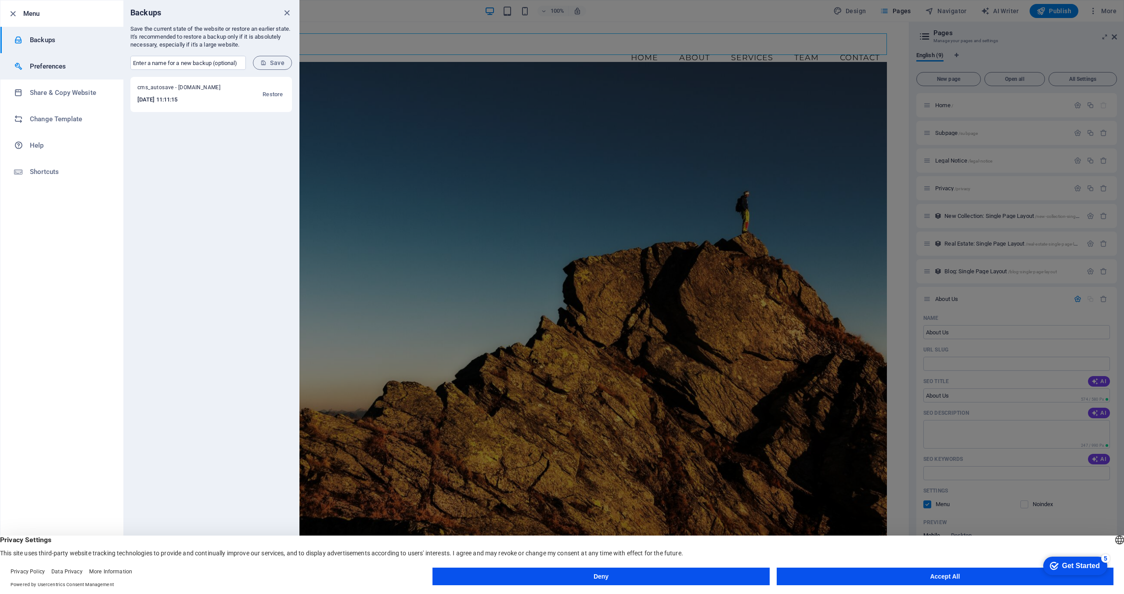
click at [58, 69] on h6 "Preferences" at bounding box center [70, 66] width 81 height 11
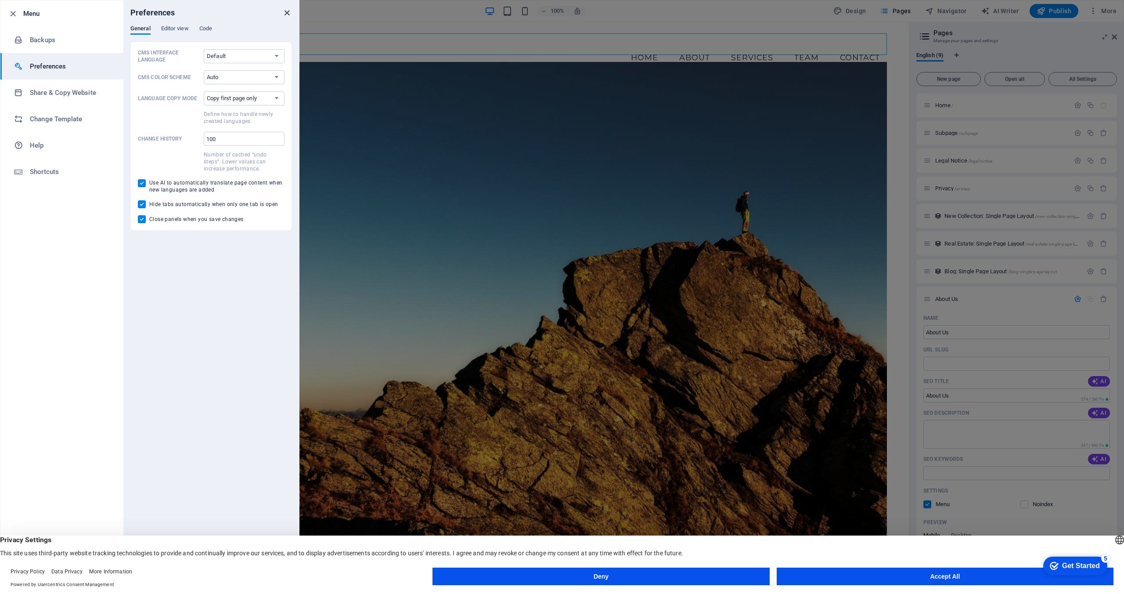
click at [285, 14] on icon "close" at bounding box center [287, 13] width 10 height 10
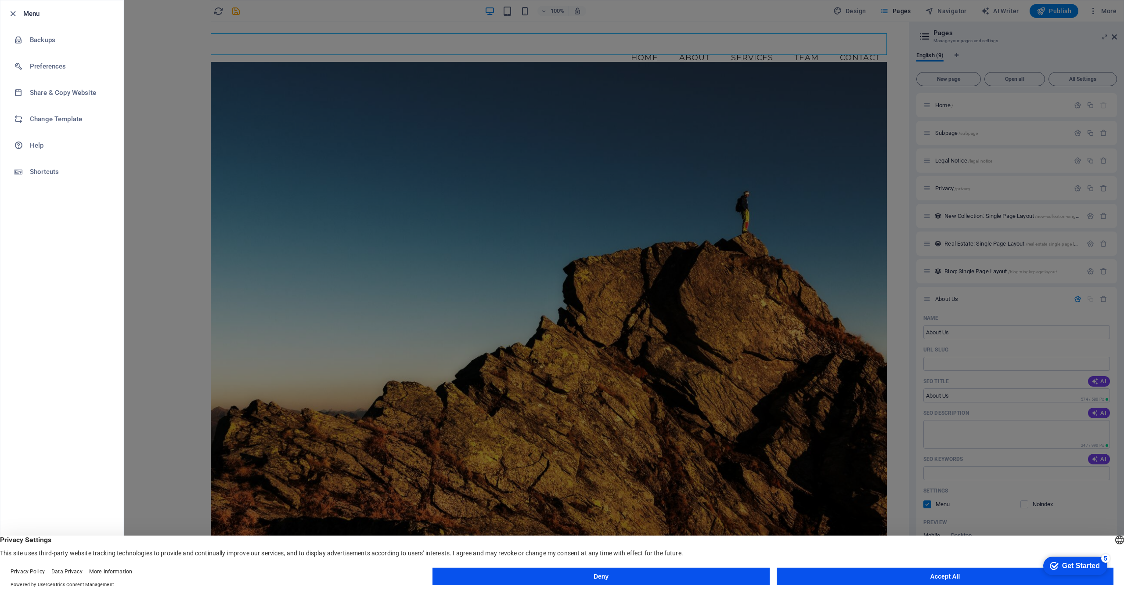
click at [29, 11] on h6 "Menu" at bounding box center [69, 13] width 93 height 11
click at [11, 12] on icon "button" at bounding box center [13, 14] width 10 height 10
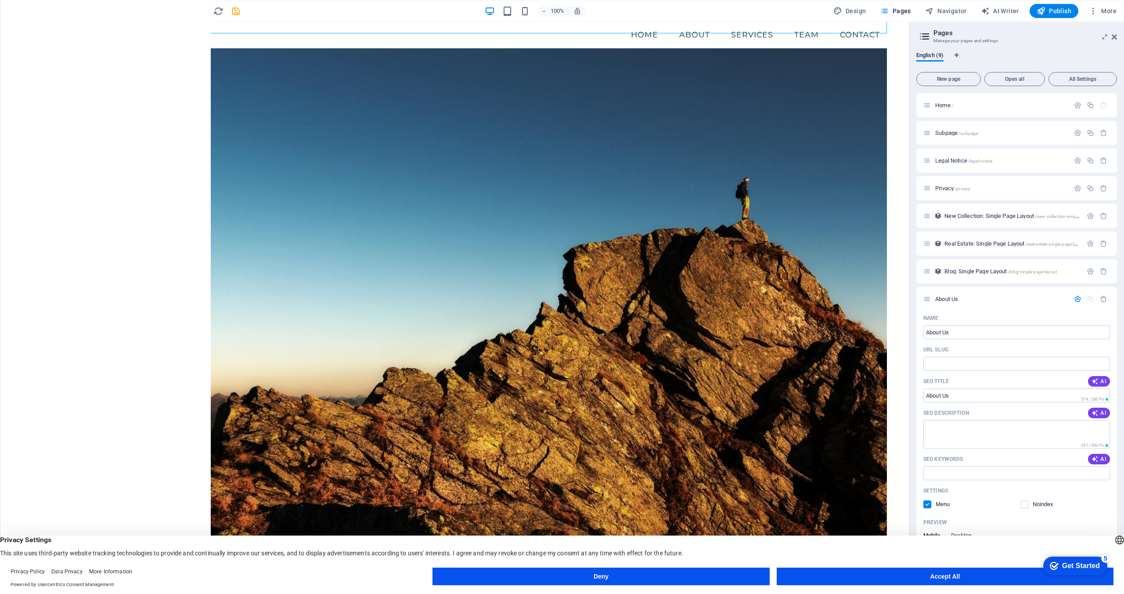
scroll to position [20, 0]
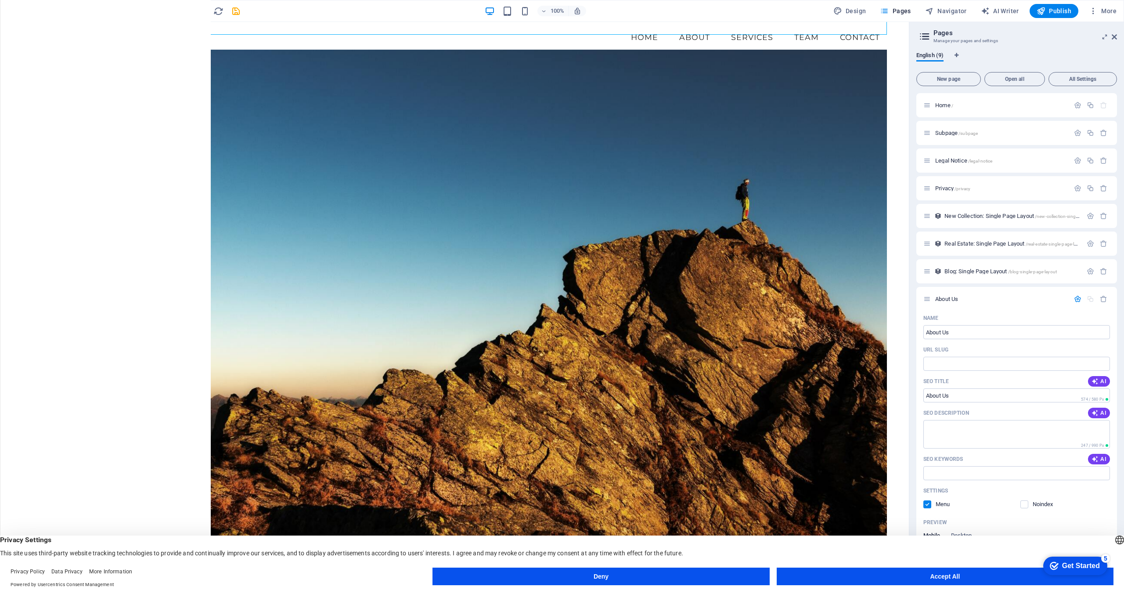
click at [17, 11] on icon "button" at bounding box center [18, 11] width 11 height 11
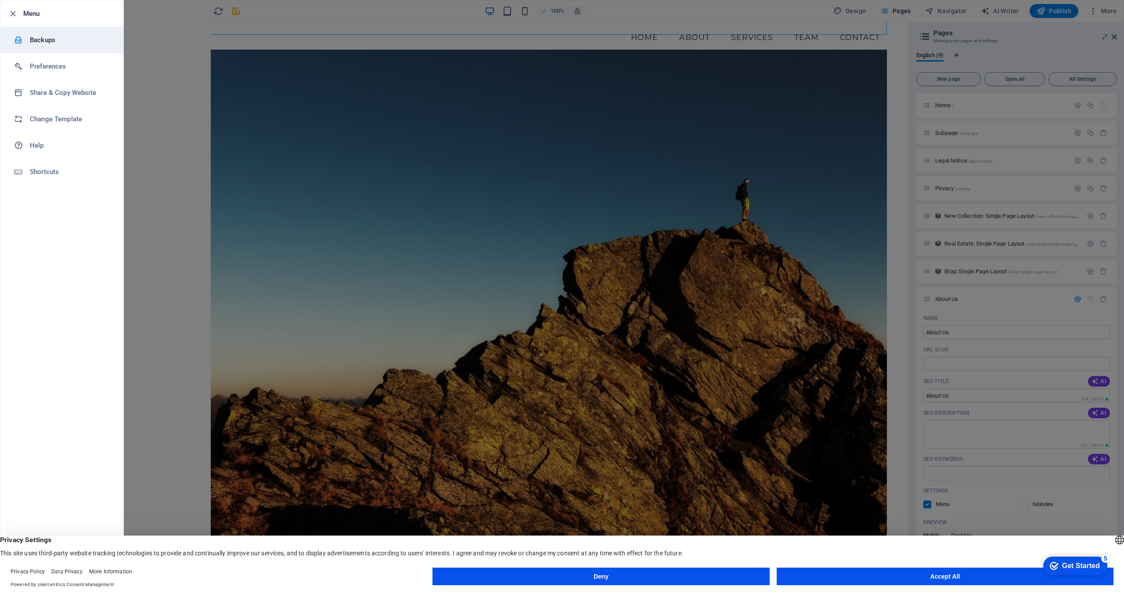
click at [42, 44] on h6 "Backups" at bounding box center [70, 40] width 81 height 11
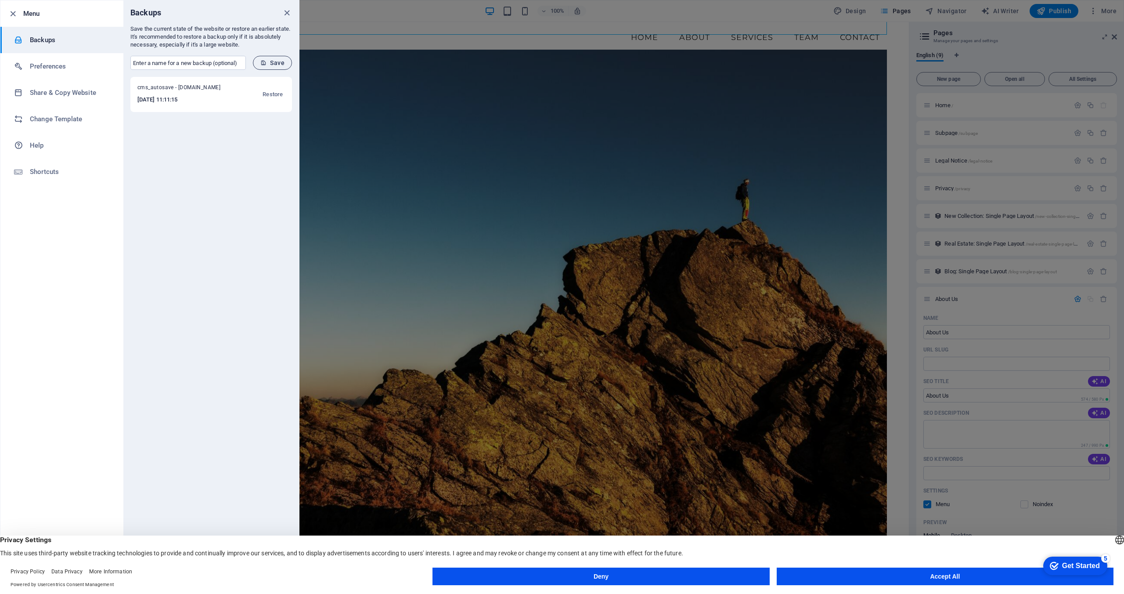
click at [281, 63] on span "Save" at bounding box center [272, 62] width 24 height 7
click at [218, 63] on input "text" at bounding box center [187, 63] width 115 height 14
click at [189, 64] on input "text" at bounding box center [187, 63] width 115 height 14
type input "Latest Leader Equipped Design"
click at [281, 61] on span "Save" at bounding box center [272, 62] width 24 height 7
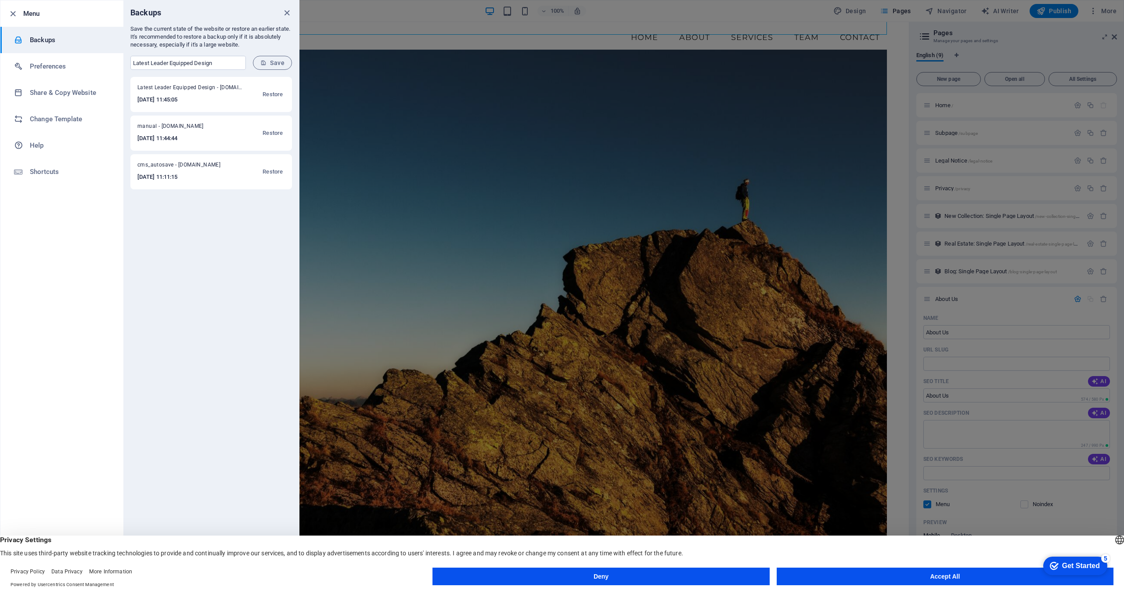
drag, startPoint x: 197, startPoint y: 178, endPoint x: 244, endPoint y: 180, distance: 47.1
click at [244, 180] on div "cms_autosave - [DOMAIN_NAME] [DATE] 11:11:15 Restore" at bounding box center [211, 171] width 162 height 35
click at [94, 93] on h6 "Share & Copy Website" at bounding box center [70, 92] width 81 height 11
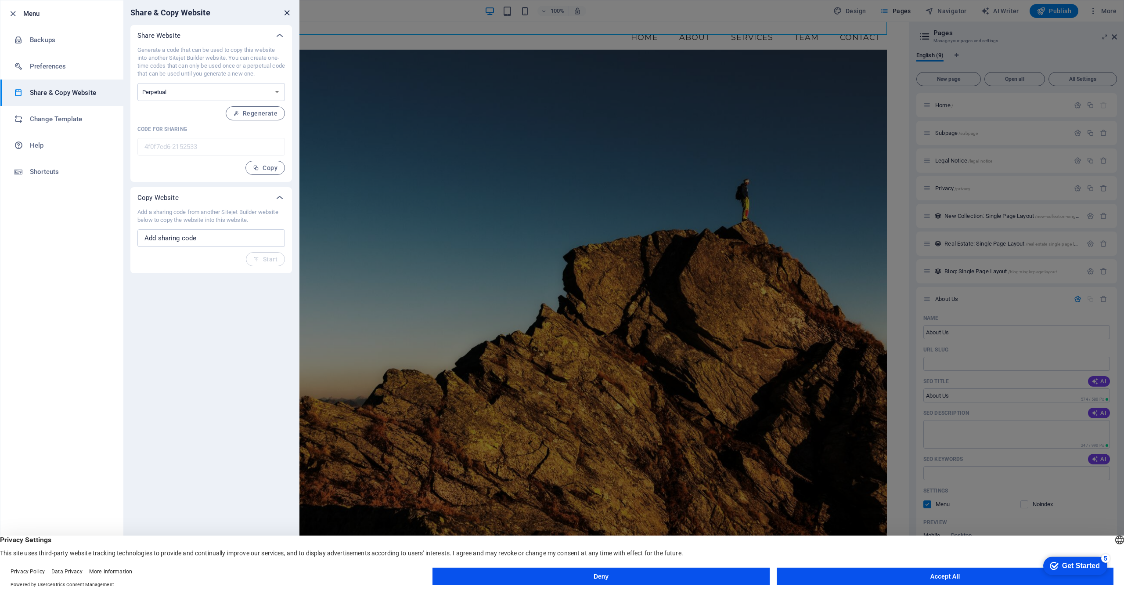
click at [290, 13] on icon "close" at bounding box center [287, 13] width 10 height 10
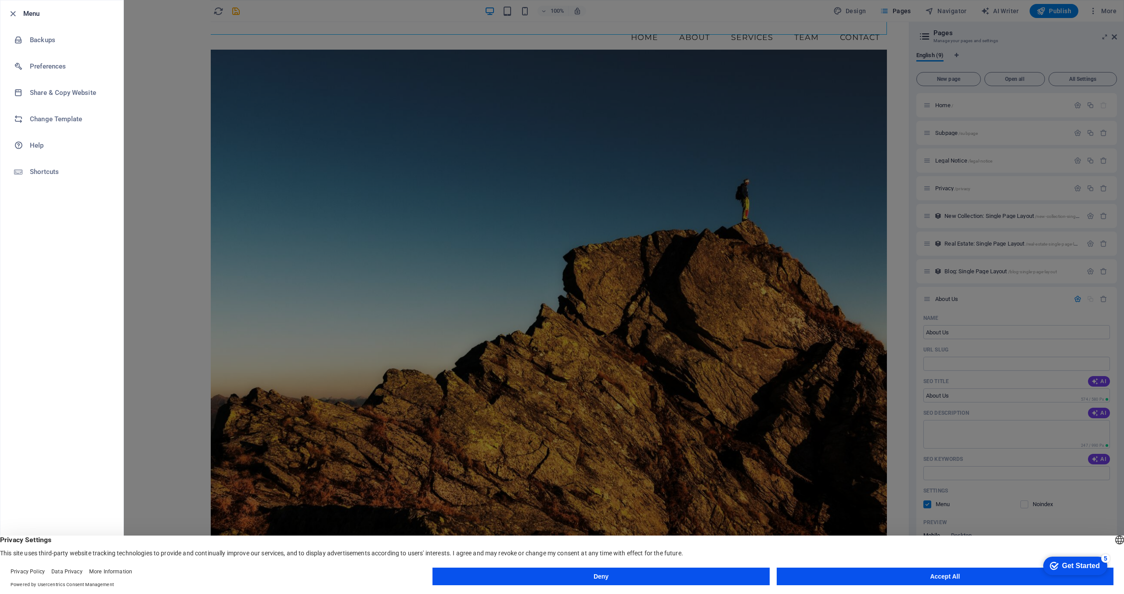
click at [35, 15] on h6 "Menu" at bounding box center [69, 13] width 93 height 11
click at [12, 14] on icon "button" at bounding box center [13, 14] width 10 height 10
